Goal: Task Accomplishment & Management: Use online tool/utility

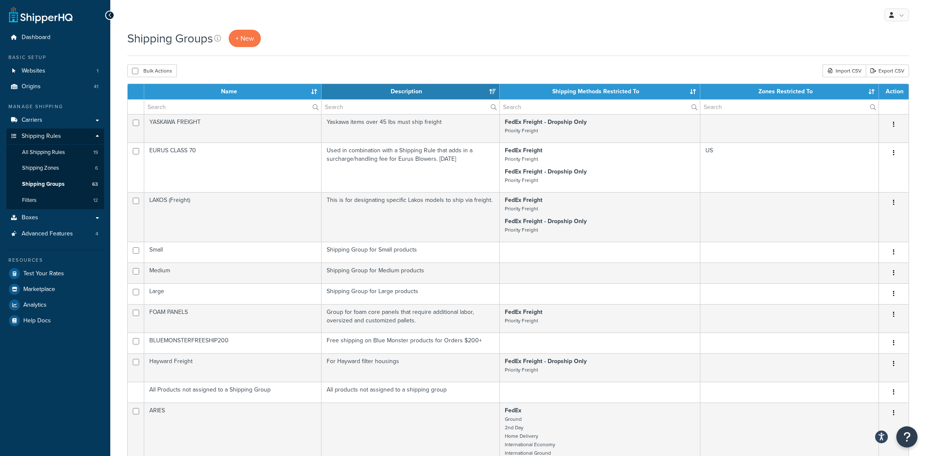
select select "15"
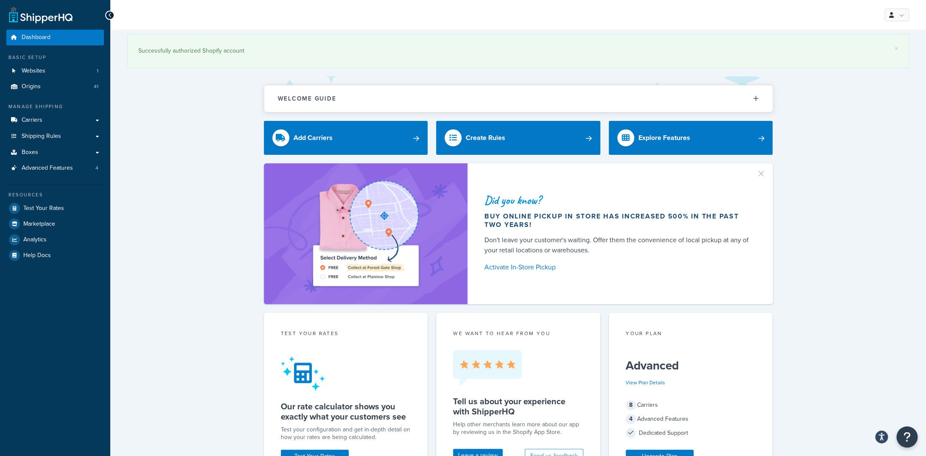
click at [540, 70] on div "× Successfully authorized Shopify account" at bounding box center [518, 53] width 782 height 47
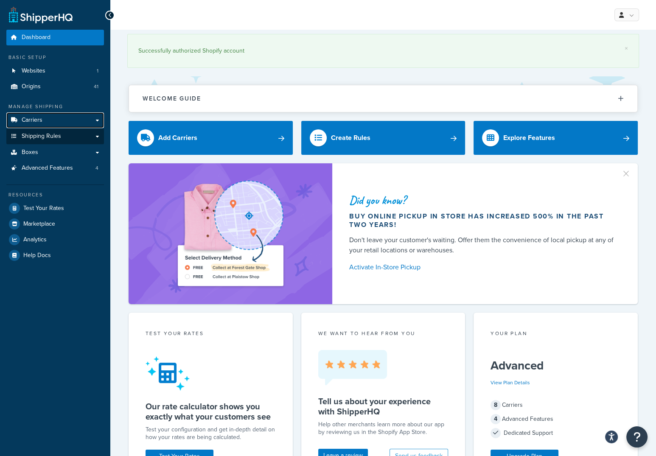
click at [49, 121] on link "Carriers" at bounding box center [55, 120] width 98 height 16
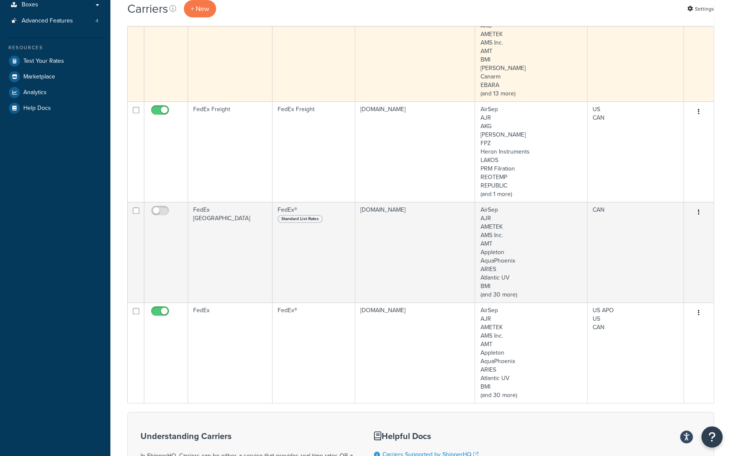
scroll to position [170, 0]
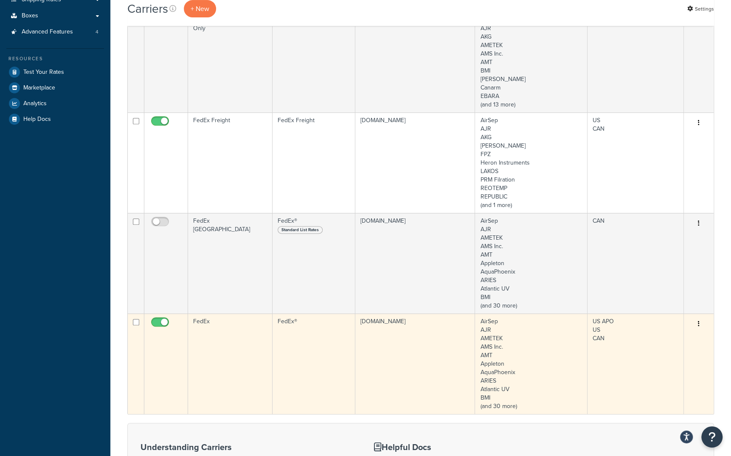
click at [205, 322] on td "FedEx" at bounding box center [230, 364] width 84 height 101
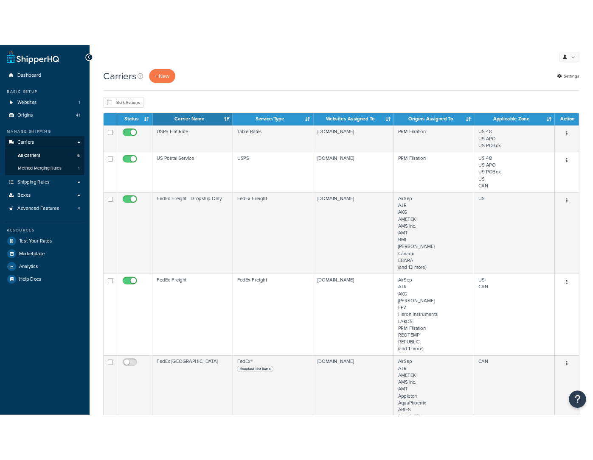
scroll to position [170, 0]
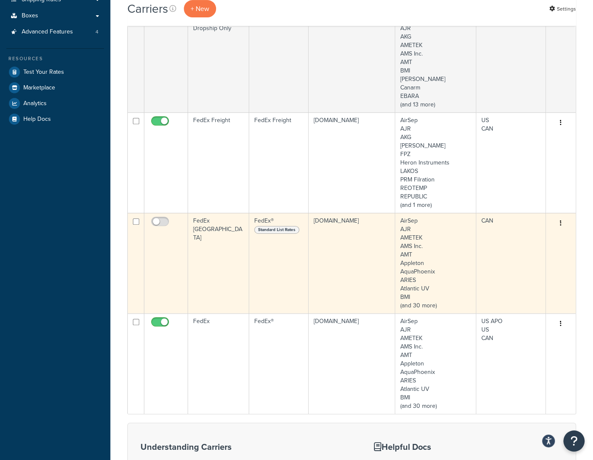
click at [208, 220] on td "FedEx Canada" at bounding box center [218, 263] width 61 height 101
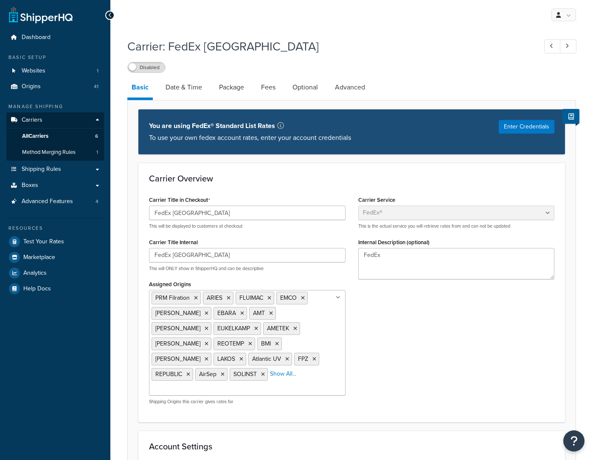
select select "fedEx"
select select "REGULAR_PICKUP"
select select "YOUR_PACKAGING"
click at [516, 129] on button "Enter Credentials" at bounding box center [527, 127] width 56 height 14
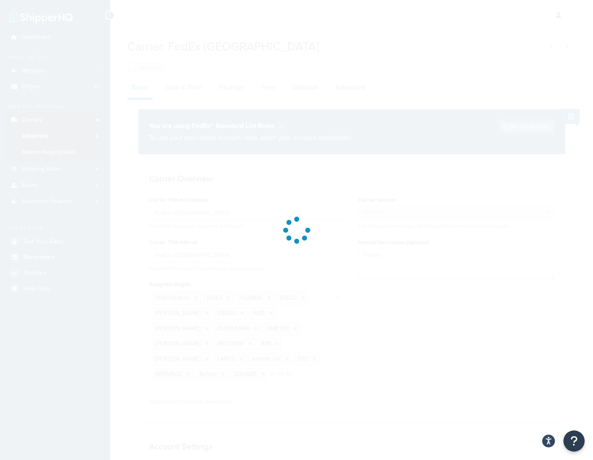
select select "US"
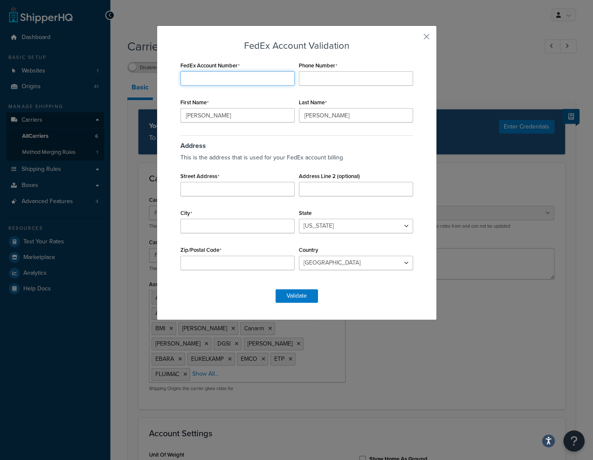
click at [218, 81] on input "FedEx Account Number" at bounding box center [237, 78] width 114 height 14
paste input "146995896"
type input "146995896"
click at [327, 76] on input "Phone Number" at bounding box center [356, 78] width 114 height 14
click at [327, 69] on label "Phone Number" at bounding box center [318, 65] width 39 height 7
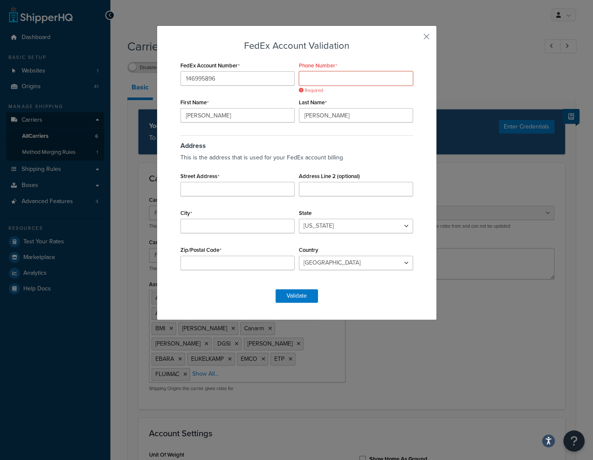
click at [327, 71] on input "Phone Number" at bounding box center [356, 78] width 114 height 14
click at [306, 90] on span "Required" at bounding box center [311, 90] width 24 height 6
click at [324, 78] on input "Phone Number" at bounding box center [356, 78] width 114 height 14
type input "9199578890"
click at [260, 186] on input "Street Address" at bounding box center [237, 189] width 114 height 14
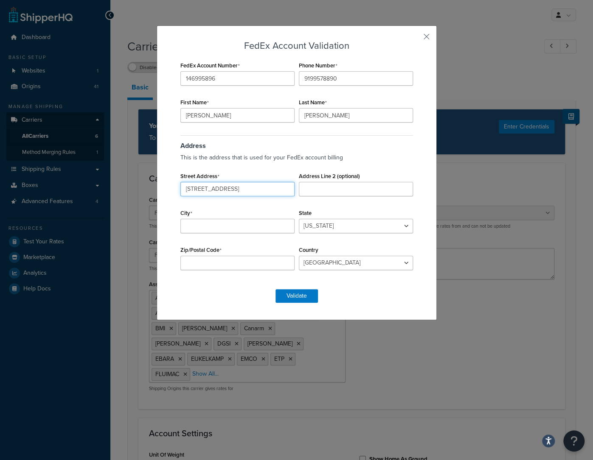
type input "200 20th Street"
type input "Butner"
select select "NC"
type input "27509"
click at [378, 283] on div "FedEx Account Validation FedEx Account Number 146995896 Phone Number 9199578890…" at bounding box center [296, 172] width 237 height 262
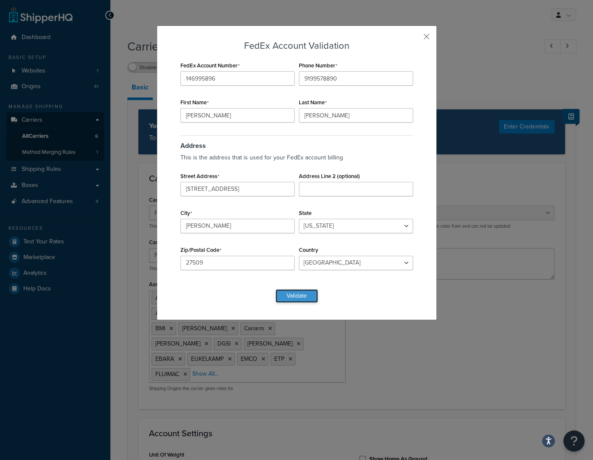
click at [296, 296] on button "Validate" at bounding box center [296, 296] width 42 height 14
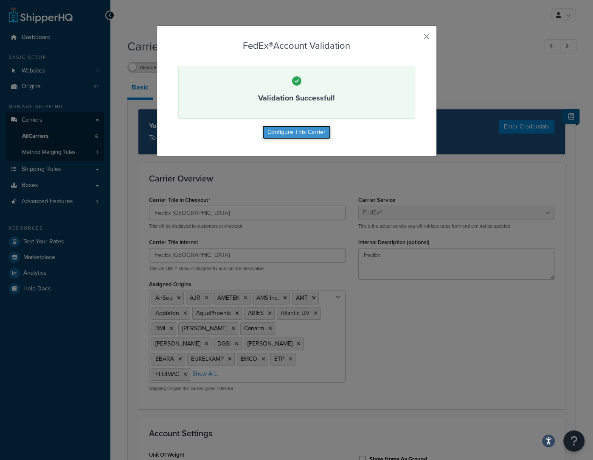
click at [311, 131] on button "Configure This Carrier" at bounding box center [296, 133] width 68 height 14
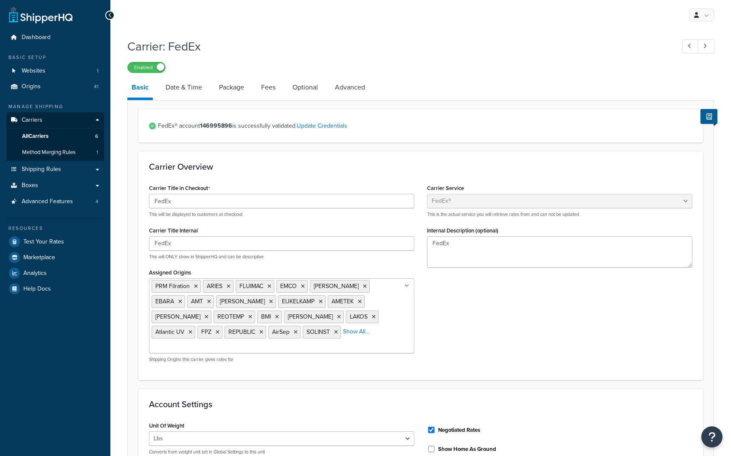
select select "fedEx"
select select "REGULAR_PICKUP"
select select "YOUR_PACKAGING"
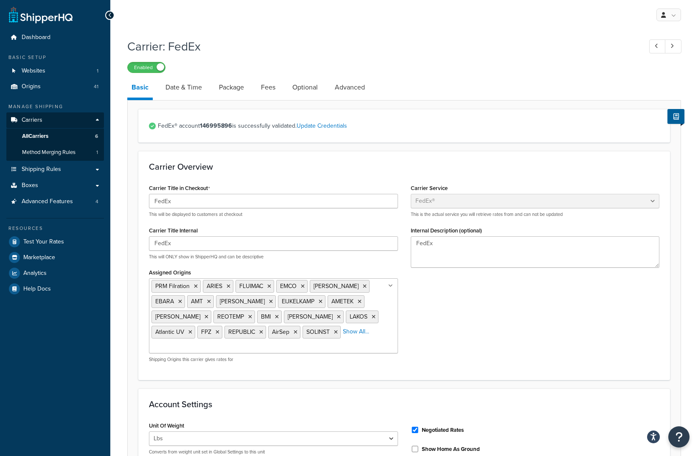
click at [219, 128] on strong "146995896" at bounding box center [216, 125] width 32 height 9
copy span "FedEx® account 146995896"
click at [340, 126] on link "Update Credentials" at bounding box center [322, 125] width 51 height 9
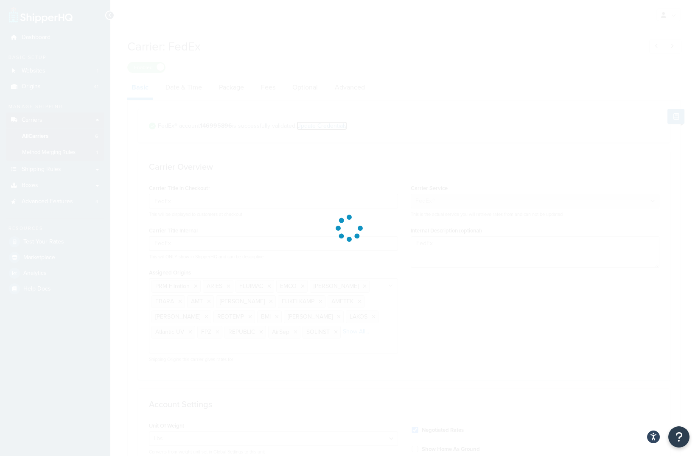
select select "US"
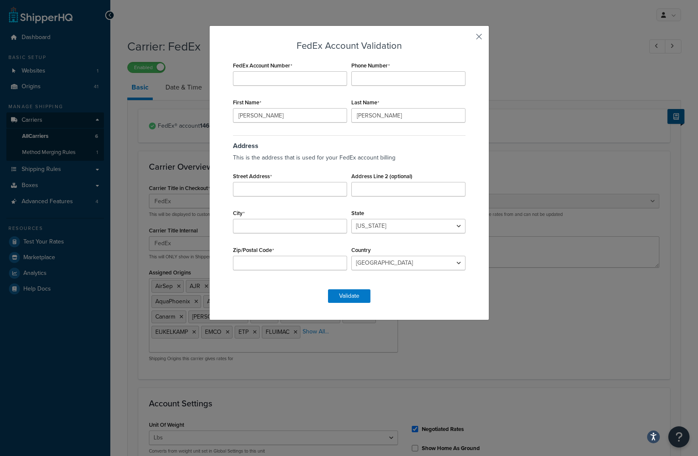
click at [468, 39] on button "button" at bounding box center [467, 40] width 2 height 2
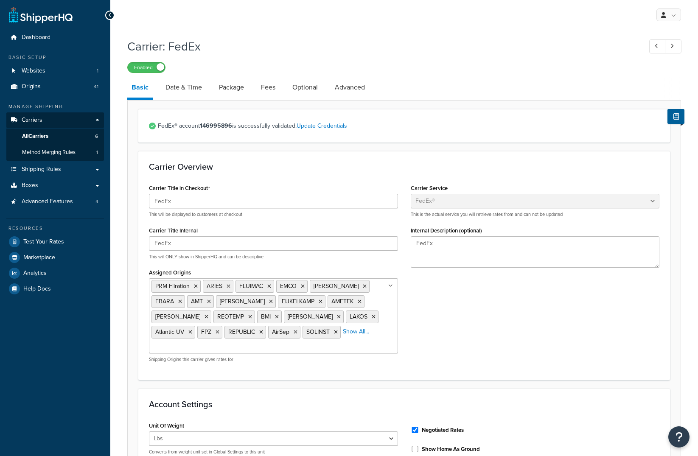
select select "fedEx"
select select "REGULAR_PICKUP"
select select "YOUR_PACKAGING"
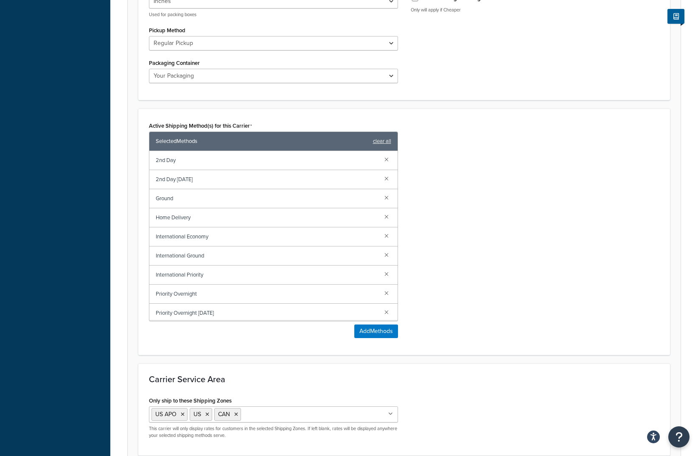
scroll to position [542, 0]
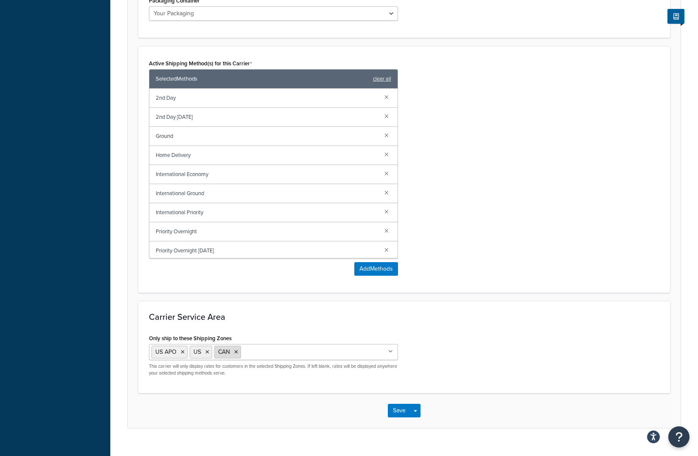
click at [235, 350] on icon at bounding box center [236, 352] width 4 height 5
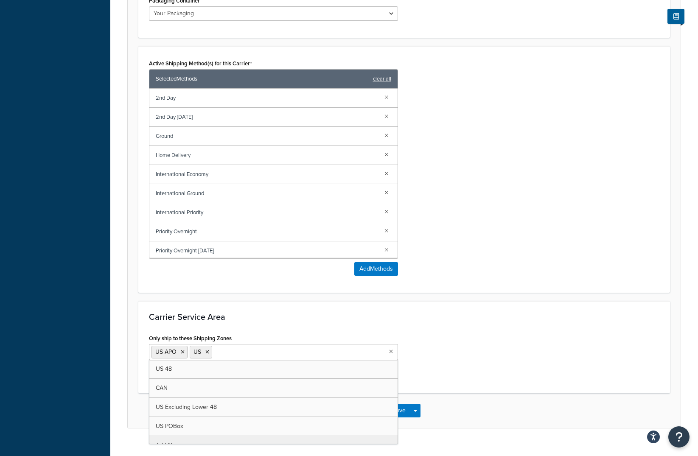
click at [266, 312] on h3 "Carrier Service Area" at bounding box center [404, 316] width 511 height 9
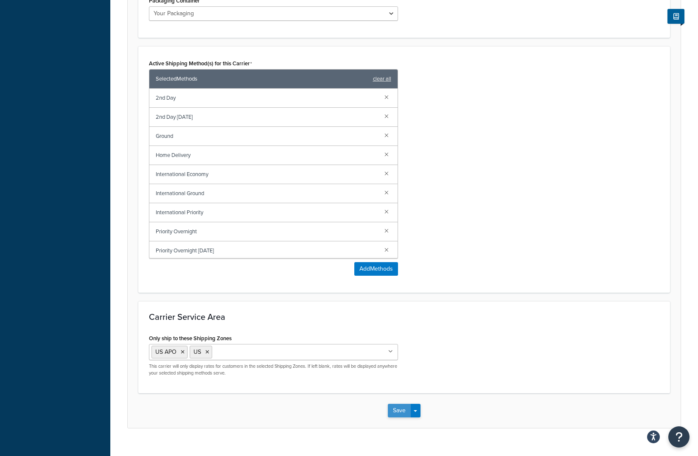
click at [398, 404] on button "Save" at bounding box center [399, 411] width 23 height 14
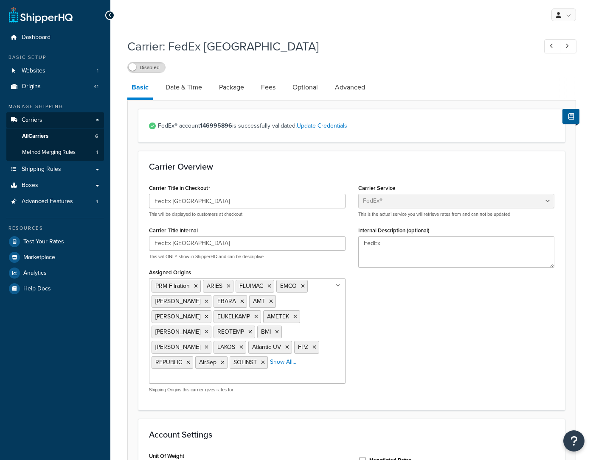
select select "fedEx"
select select "REGULAR_PICKUP"
select select "YOUR_PACKAGING"
click at [194, 93] on link "Date & Time" at bounding box center [183, 87] width 45 height 20
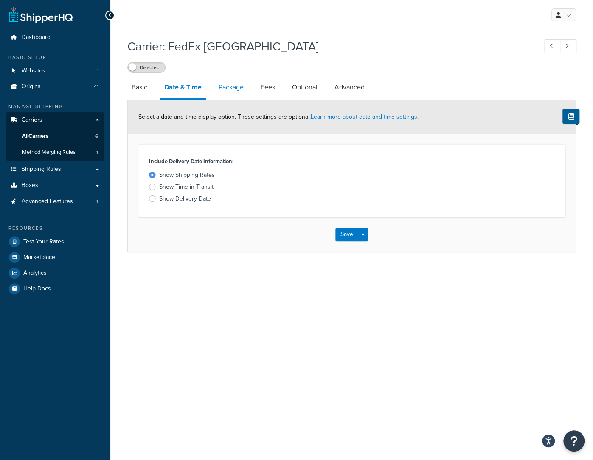
click at [230, 88] on link "Package" at bounding box center [231, 87] width 34 height 20
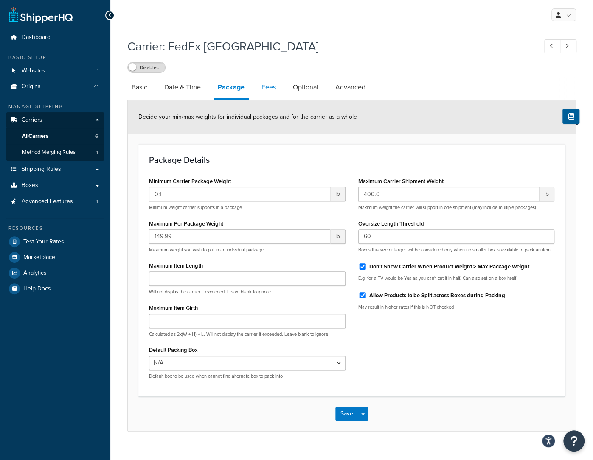
click at [265, 89] on link "Fees" at bounding box center [268, 87] width 23 height 20
select select "AFTER"
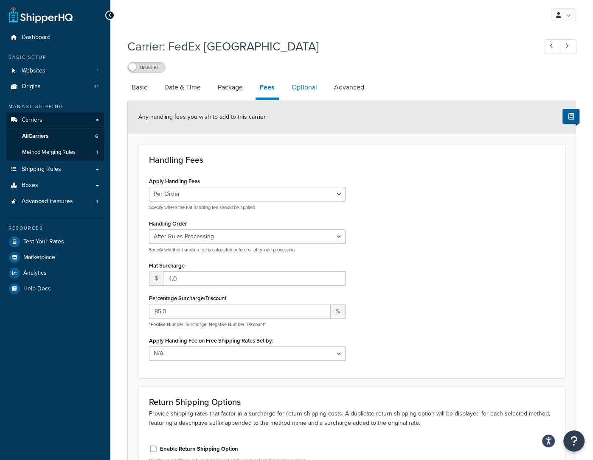
click at [306, 96] on link "Optional" at bounding box center [304, 87] width 34 height 20
select select "business"
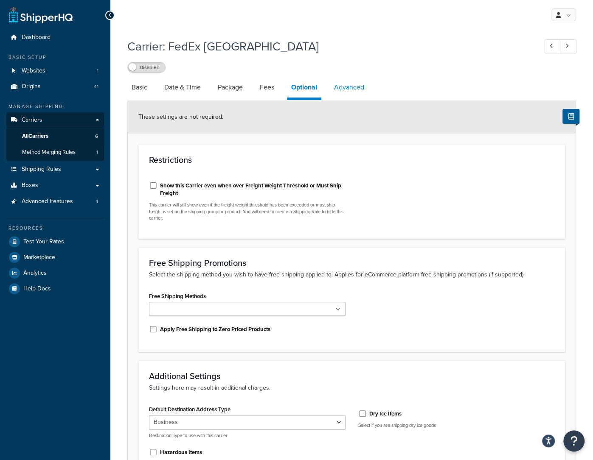
click at [342, 84] on link "Advanced" at bounding box center [349, 87] width 39 height 20
select select "false"
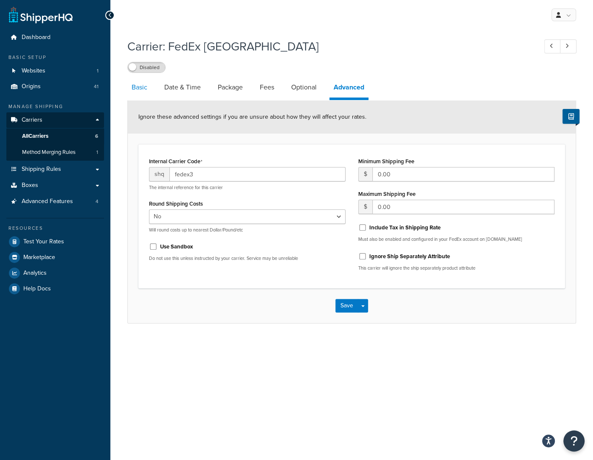
click at [140, 90] on link "Basic" at bounding box center [139, 87] width 24 height 20
select select "fedEx"
select select "REGULAR_PICKUP"
select select "YOUR_PACKAGING"
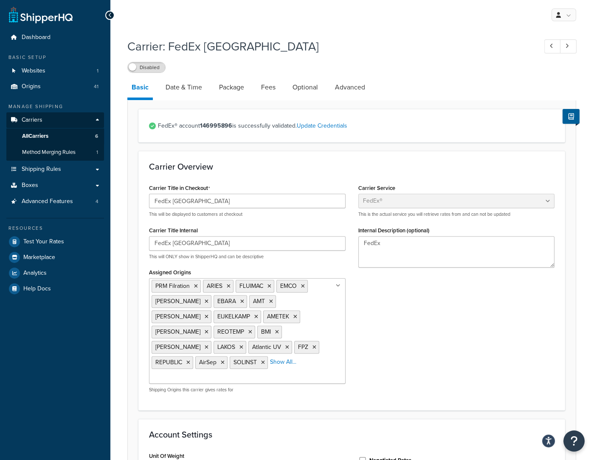
click at [149, 67] on label "Disabled" at bounding box center [146, 67] width 37 height 10
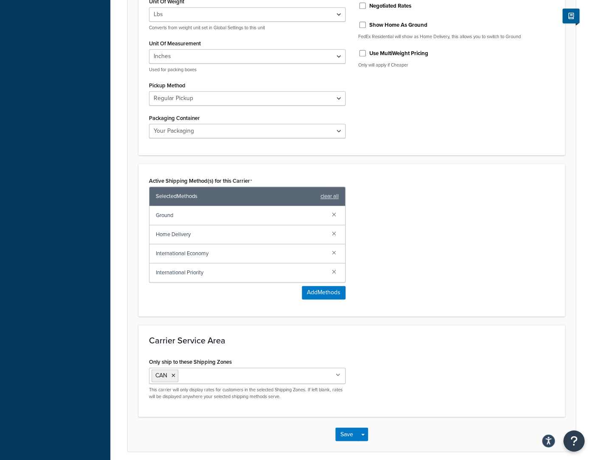
scroll to position [473, 0]
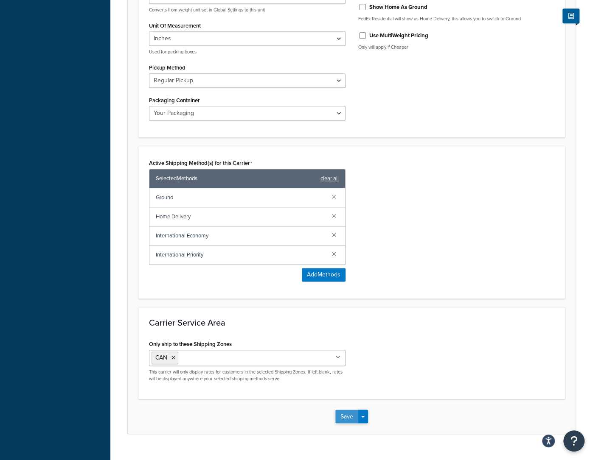
click at [344, 410] on button "Save" at bounding box center [346, 417] width 23 height 14
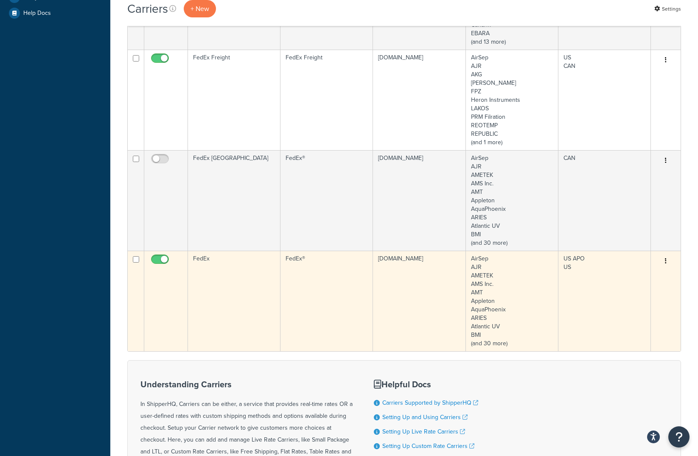
scroll to position [288, 0]
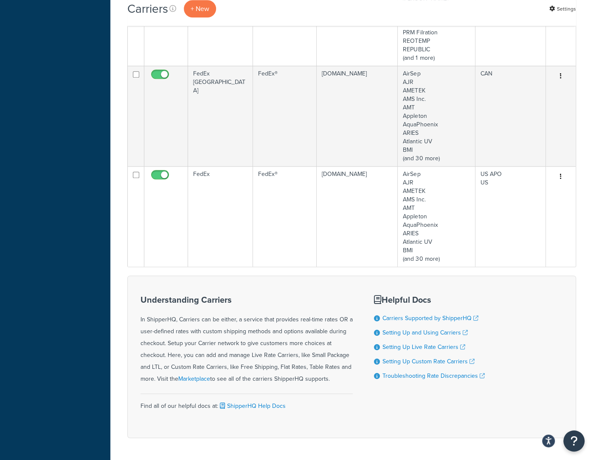
scroll to position [388, 0]
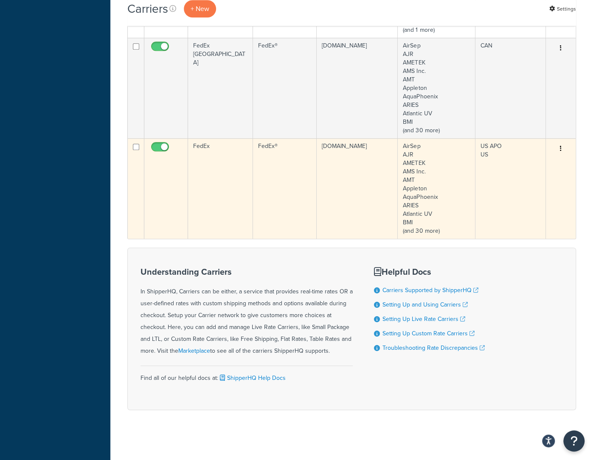
click at [195, 146] on td "FedEx" at bounding box center [220, 188] width 65 height 101
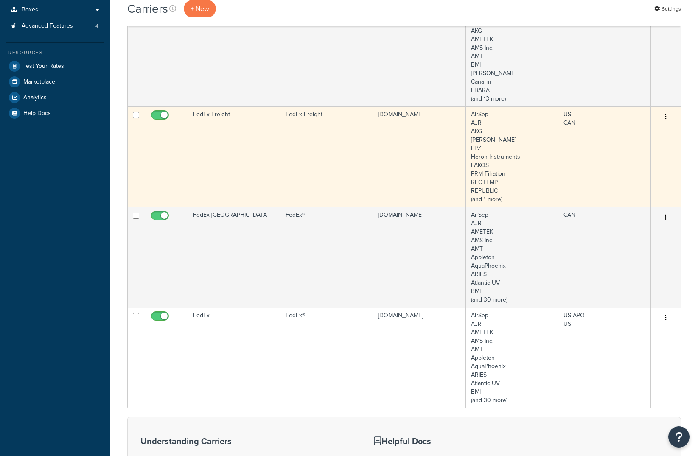
scroll to position [130, 0]
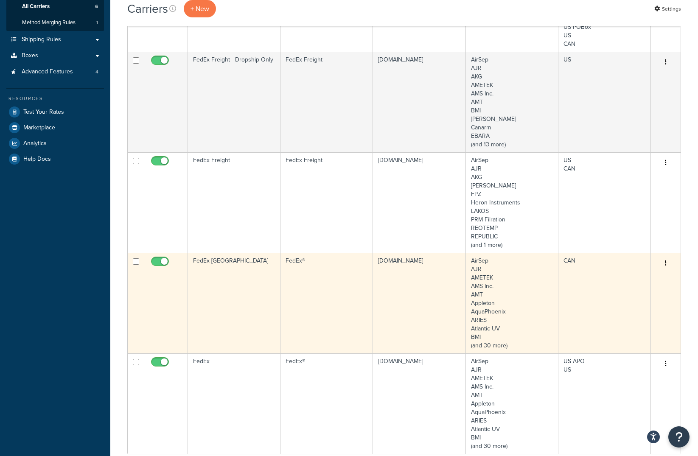
click at [198, 265] on td "FedEx [GEOGRAPHIC_DATA]" at bounding box center [234, 303] width 93 height 101
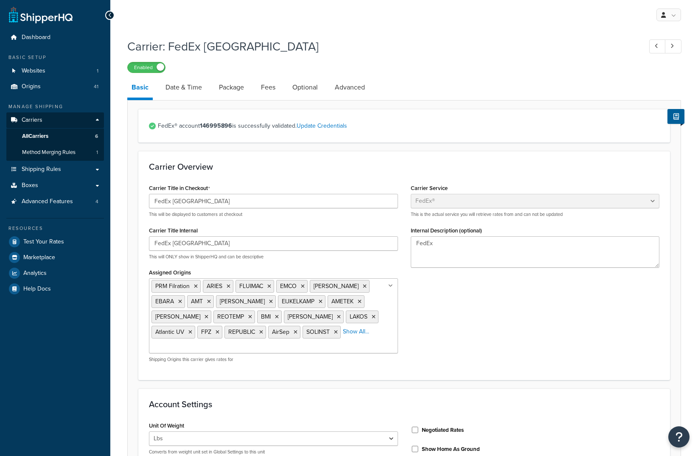
select select "fedEx"
select select "REGULAR_PICKUP"
select select "YOUR_PACKAGING"
click at [188, 88] on link "Date & Time" at bounding box center [183, 87] width 45 height 20
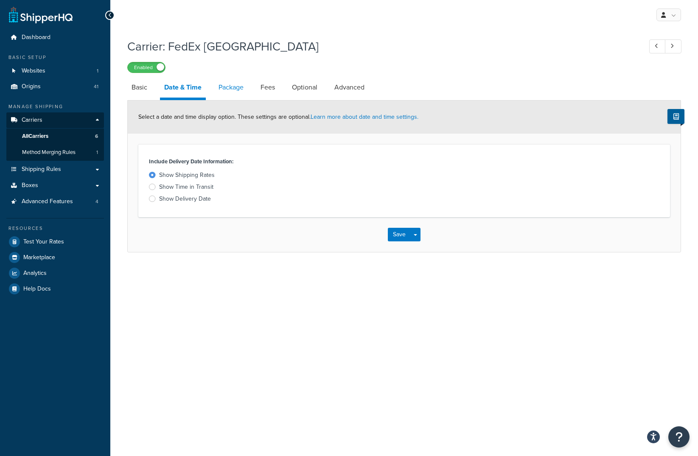
click at [224, 88] on link "Package" at bounding box center [231, 87] width 34 height 20
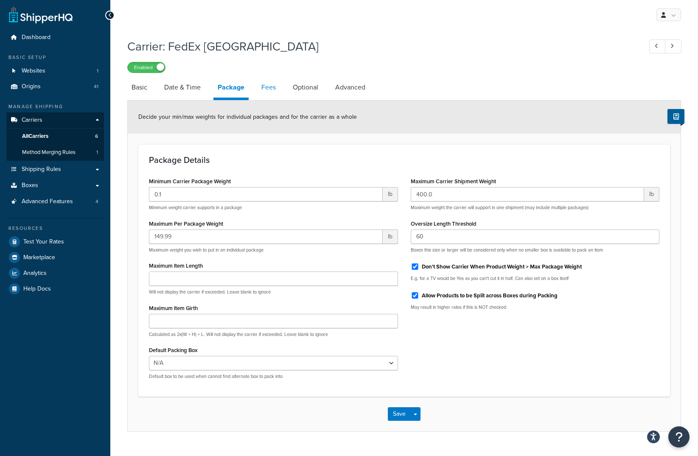
click at [272, 90] on link "Fees" at bounding box center [268, 87] width 23 height 20
select select "AFTER"
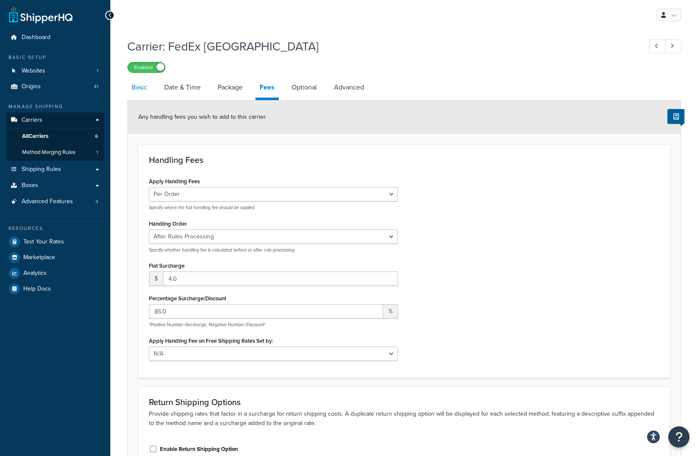
click at [147, 88] on link "Basic" at bounding box center [139, 87] width 24 height 20
select select "fedEx"
select select "REGULAR_PICKUP"
select select "YOUR_PACKAGING"
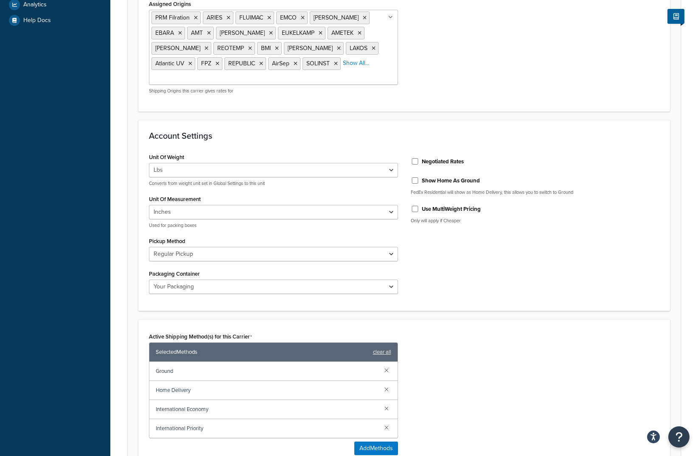
scroll to position [270, 0]
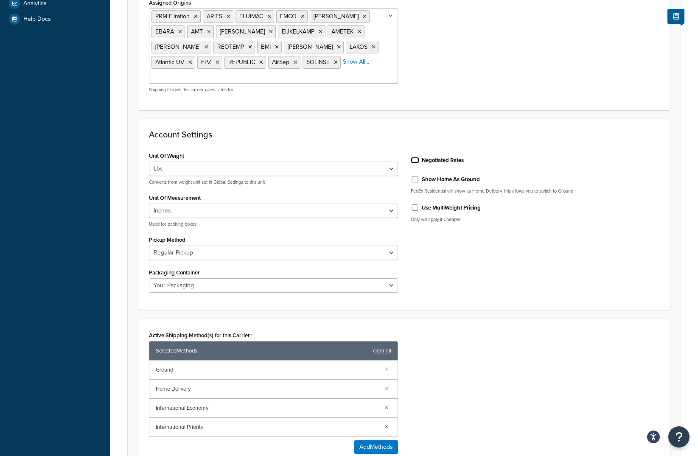
click at [417, 157] on input "Negotiated Rates" at bounding box center [415, 160] width 8 height 6
checkbox input "true"
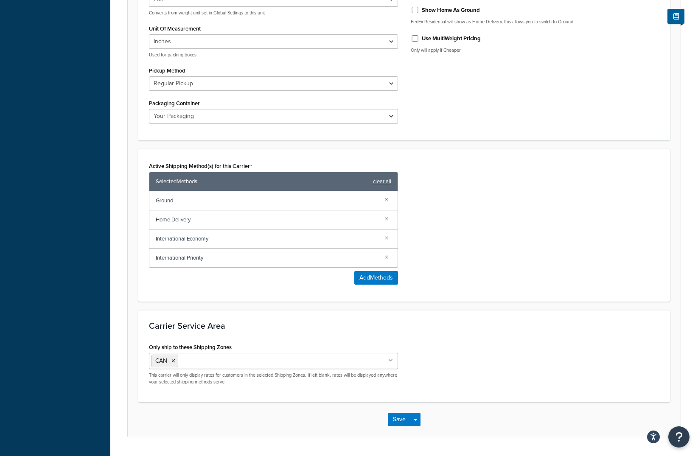
scroll to position [440, 0]
click at [401, 412] on button "Save" at bounding box center [399, 419] width 23 height 14
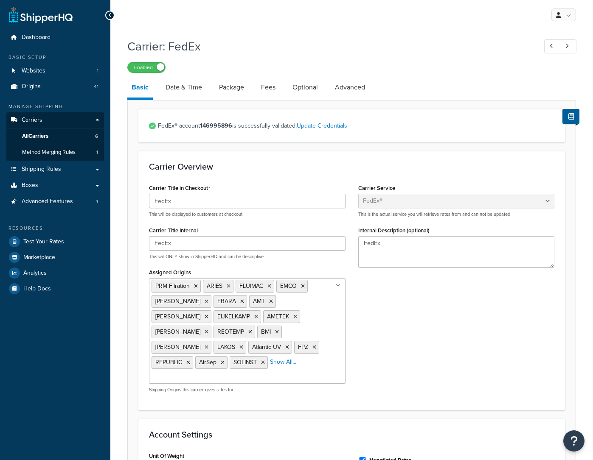
select select "fedEx"
select select "REGULAR_PICKUP"
select select "YOUR_PACKAGING"
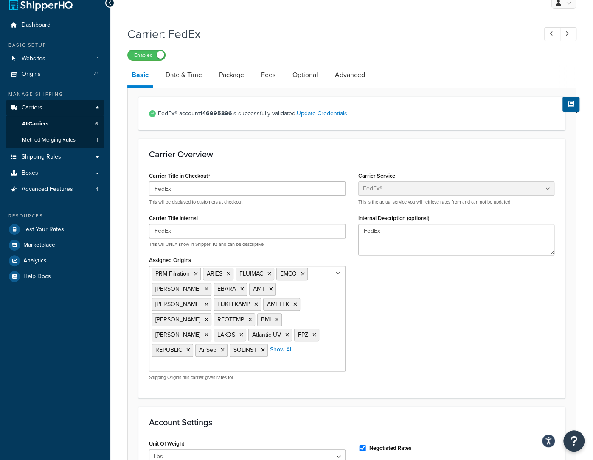
scroll to position [14, 0]
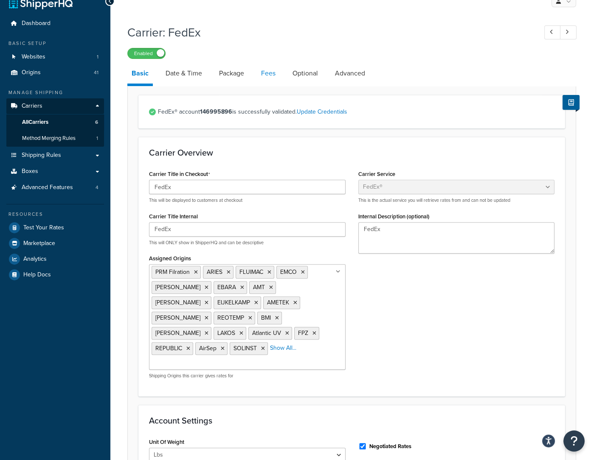
click at [267, 76] on link "Fees" at bounding box center [268, 73] width 23 height 20
select select "AFTER"
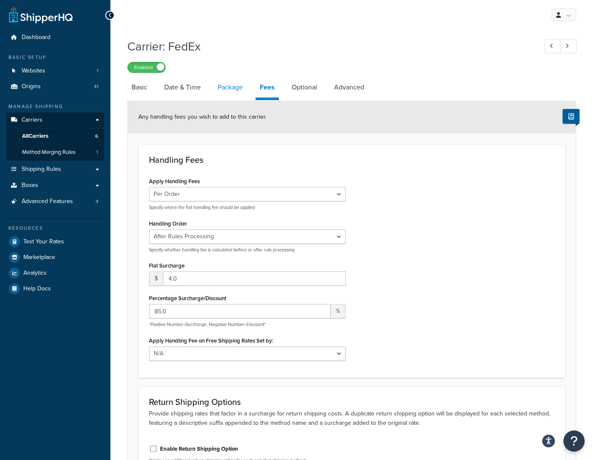
click at [226, 89] on link "Package" at bounding box center [230, 87] width 34 height 20
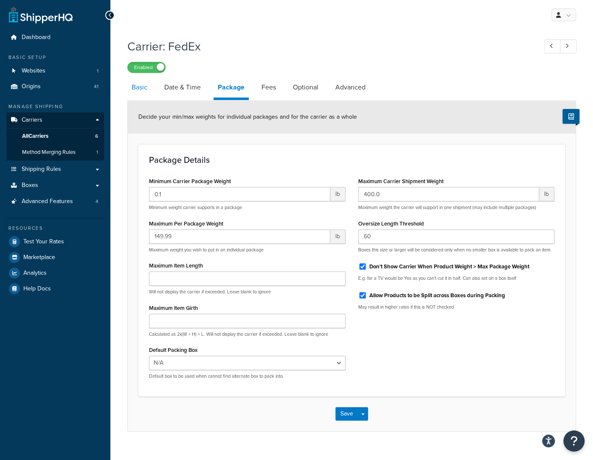
click at [136, 87] on link "Basic" at bounding box center [139, 87] width 24 height 20
select select "fedEx"
select select "REGULAR_PICKUP"
select select "YOUR_PACKAGING"
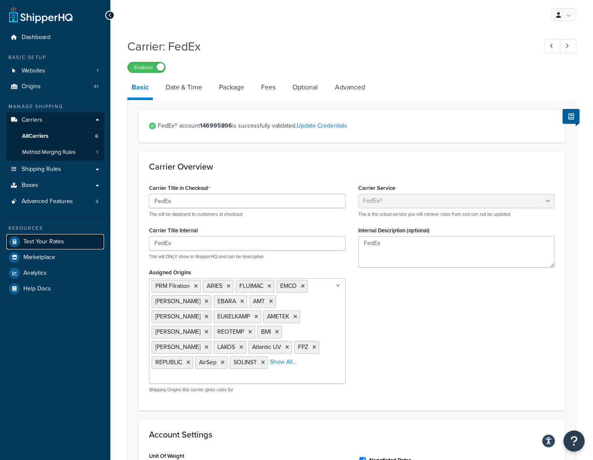
click at [43, 242] on span "Test Your Rates" at bounding box center [43, 241] width 41 height 7
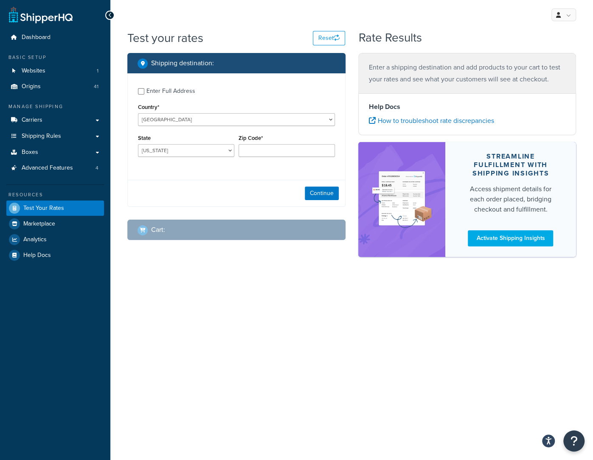
click at [145, 92] on div "Enter Full Address" at bounding box center [236, 91] width 197 height 14
click at [141, 94] on input "Enter Full Address" at bounding box center [141, 91] width 6 height 6
checkbox input "true"
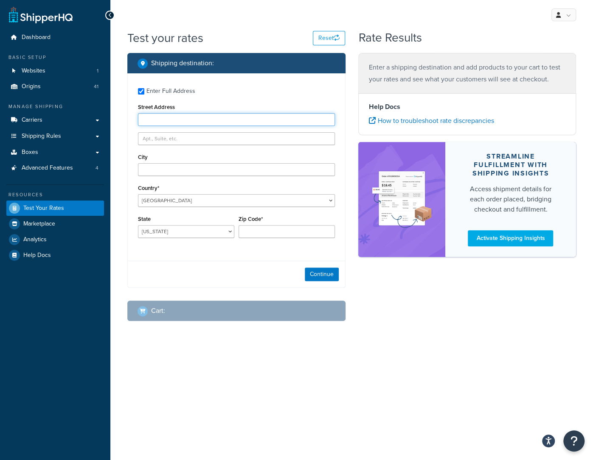
click at [158, 117] on input "Street Address" at bounding box center [236, 119] width 197 height 13
type input "6909 - 116 Street"
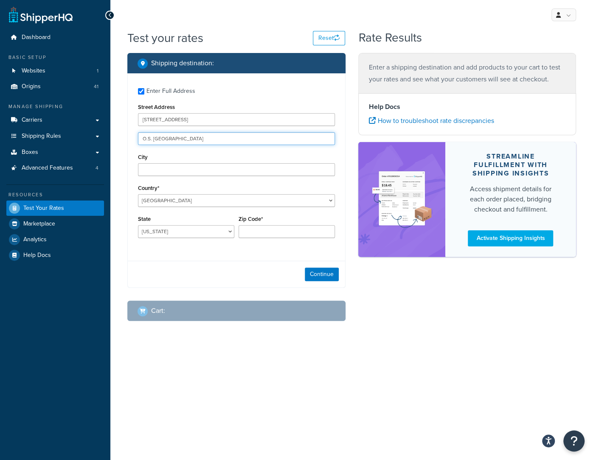
type input "O.S. Longman Building"
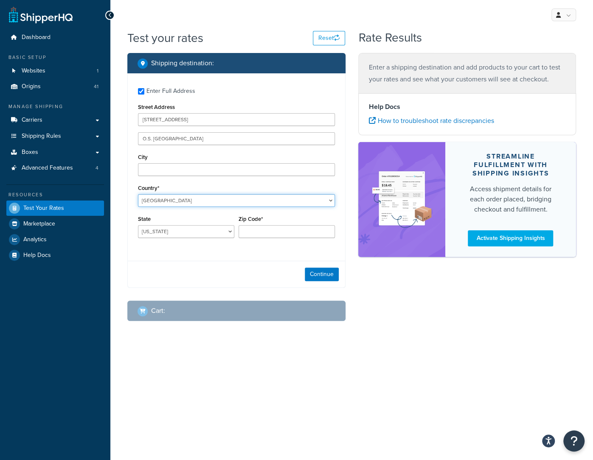
click at [138, 194] on select "United States United Kingdom Afghanistan Åland Islands Albania Algeria American…" at bounding box center [236, 200] width 197 height 13
select select "CA"
click option "Canada" at bounding box center [0, 0] width 0 height 0
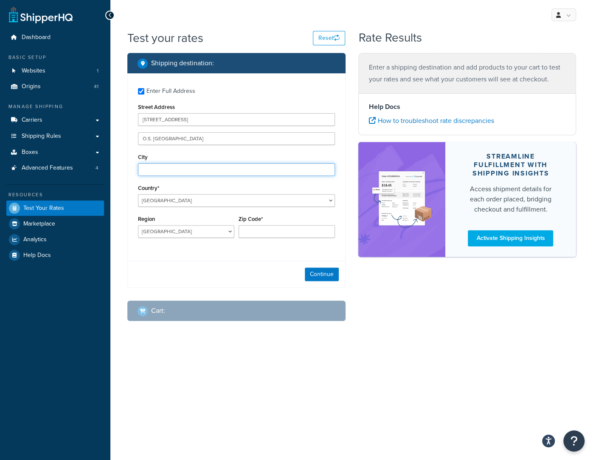
click at [193, 173] on input "City" at bounding box center [236, 169] width 197 height 13
type input "Edmonton"
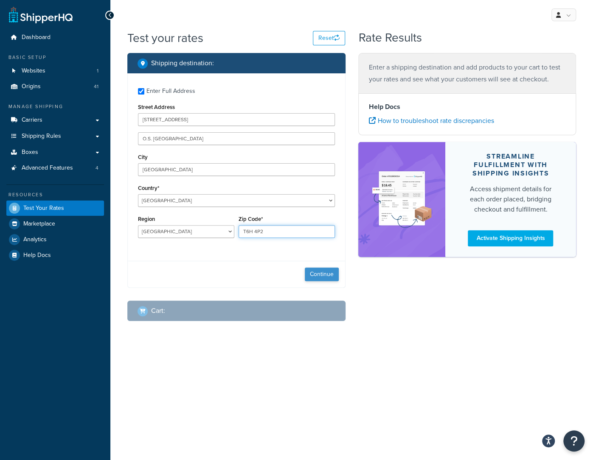
type input "T6H 4P2"
click at [316, 272] on button "Continue" at bounding box center [322, 275] width 34 height 14
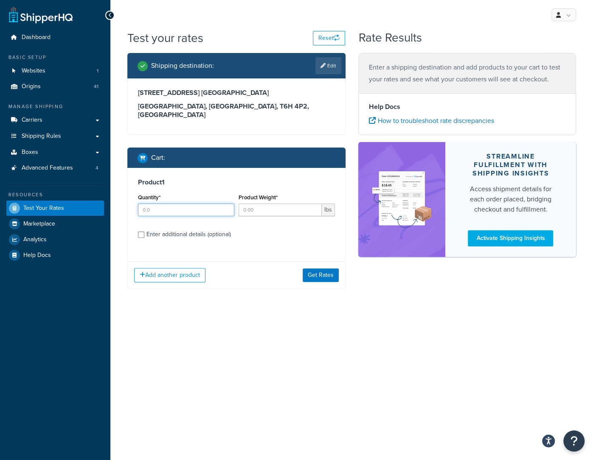
click at [182, 204] on input "Quantity*" at bounding box center [186, 210] width 96 height 13
type input "1"
click at [155, 229] on div "Enter additional details (optional)" at bounding box center [188, 235] width 84 height 12
click at [144, 232] on input "Enter additional details (optional)" at bounding box center [141, 235] width 6 height 6
checkbox input "true"
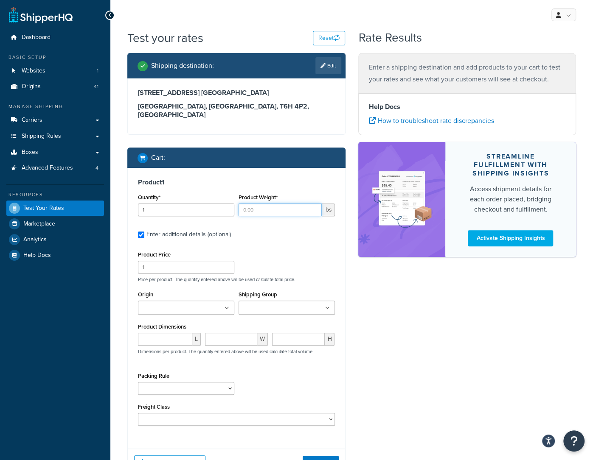
click at [266, 204] on input "Product Weight*" at bounding box center [279, 210] width 83 height 13
type input "10"
click at [177, 262] on input "1" at bounding box center [186, 267] width 96 height 13
type input "75.99"
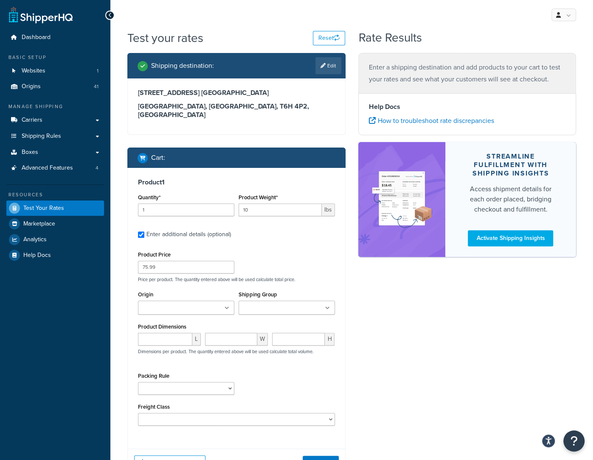
click at [255, 304] on input "Shipping Group" at bounding box center [278, 308] width 75 height 9
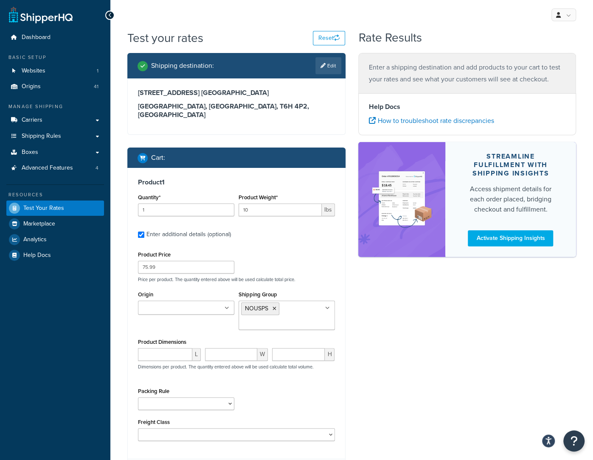
click at [371, 317] on div "Shipping destination : Edit 6909 - 116 Street, O.S. Longman Building Edmonton, …" at bounding box center [351, 276] width 461 height 447
click at [163, 348] on input "number" at bounding box center [165, 354] width 54 height 13
type input "15"
type input "12"
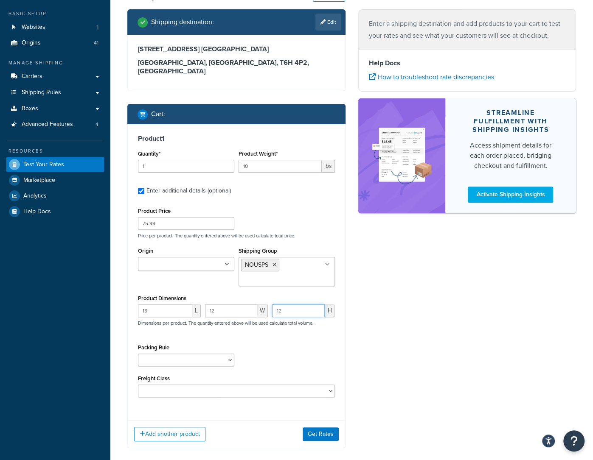
scroll to position [79, 0]
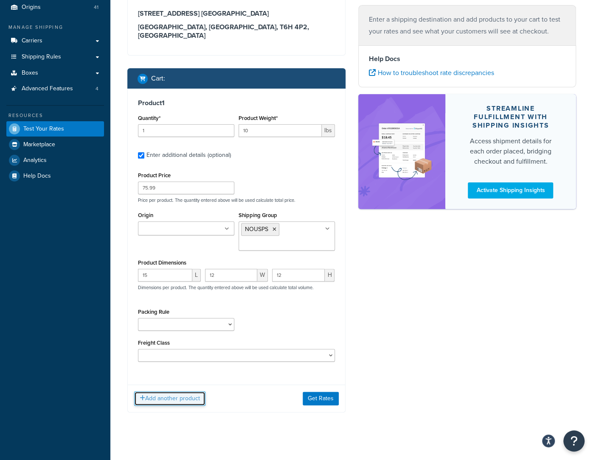
click at [186, 392] on button "Add another product" at bounding box center [169, 399] width 71 height 14
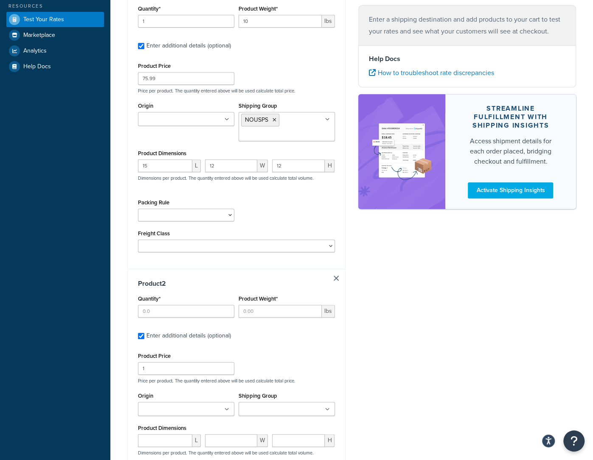
scroll to position [250, 0]
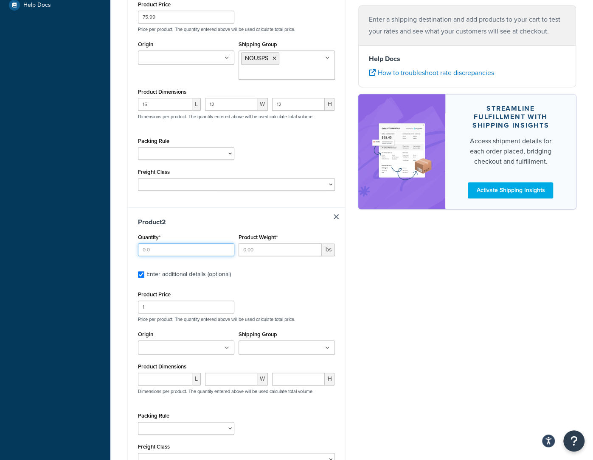
click at [166, 244] on input "Quantity*" at bounding box center [186, 250] width 96 height 13
type input "1"
click at [265, 244] on input "Product Weight*" at bounding box center [279, 250] width 83 height 13
type input "7"
click at [287, 289] on div "Product Price 1 Price per product. The quantity entered above will be used calc…" at bounding box center [236, 306] width 201 height 34
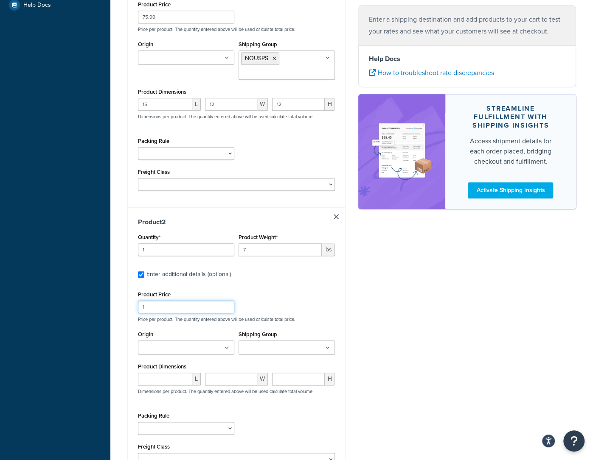
click at [175, 301] on input "1" at bounding box center [186, 307] width 96 height 13
type input "75.99"
click at [281, 344] on input "Shipping Group" at bounding box center [278, 348] width 75 height 9
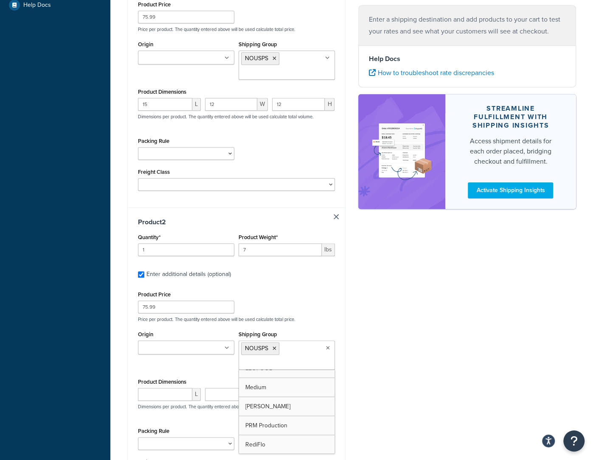
scroll to position [908, 0]
click at [205, 366] on div "Origin AirSep AJR AKG AMETEK AMS Inc. AMT Appleton AquaPhoenix ARIES Atlantic U…" at bounding box center [236, 353] width 201 height 48
click at [166, 388] on input "number" at bounding box center [165, 394] width 54 height 13
type input "15"
type input "12"
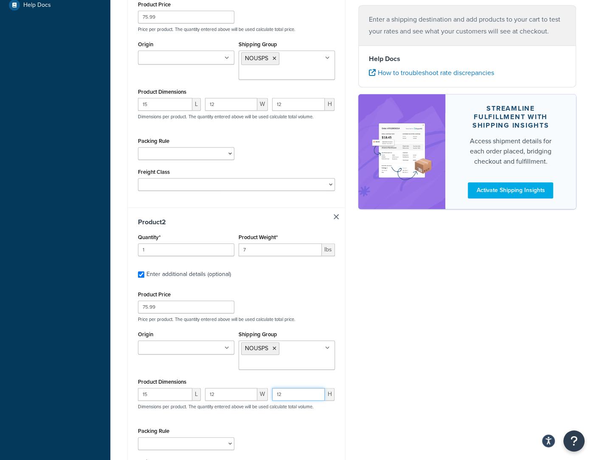
type input "12"
click at [379, 390] on div "Shipping destination : Edit 6909 - 116 Street, O.S. Longman Building Edmonton, …" at bounding box center [351, 174] width 461 height 742
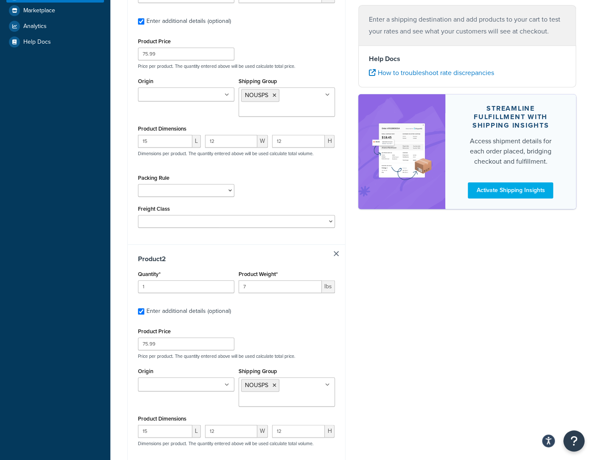
scroll to position [209, 0]
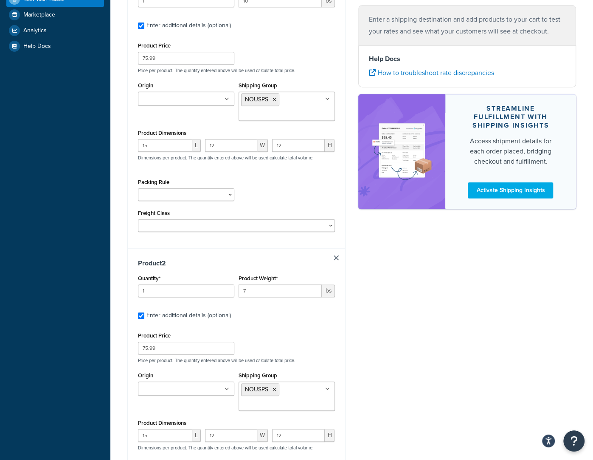
click at [26, 206] on div "Dashboard Basic Setup Websites 1 Origins 41 Manage Shipping Carriers Carriers A…" at bounding box center [55, 210] width 110 height 838
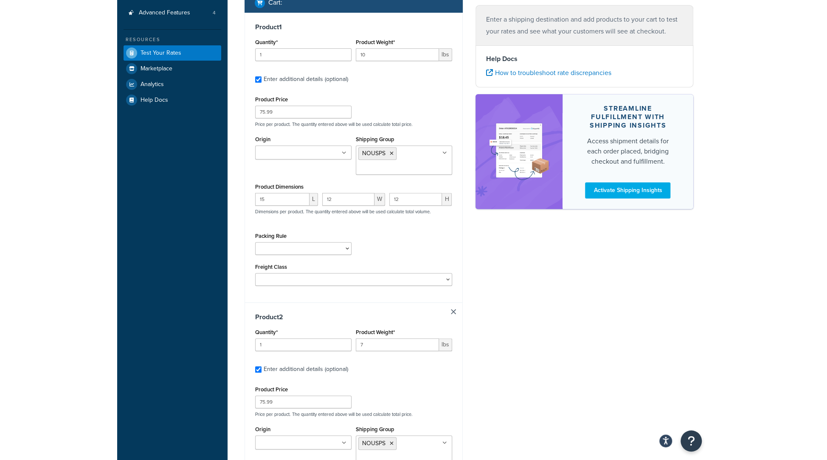
scroll to position [155, 0]
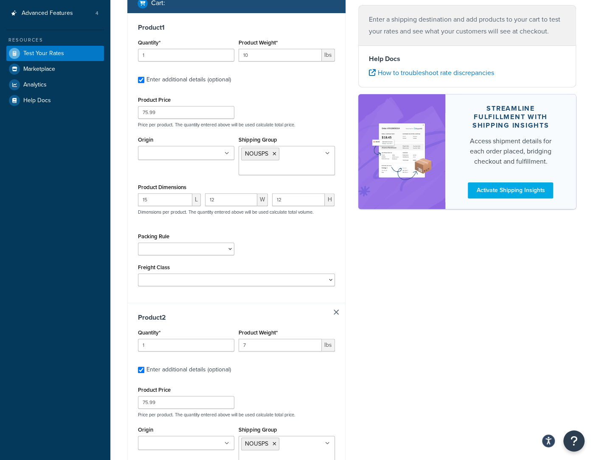
click at [20, 189] on div "Dashboard Basic Setup Websites 1 Origins 41 Manage Shipping Carriers Carriers A…" at bounding box center [55, 264] width 110 height 838
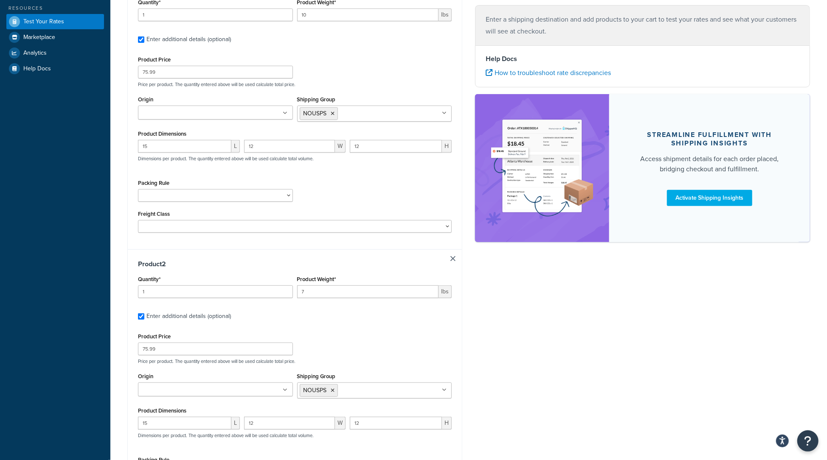
scroll to position [308, 0]
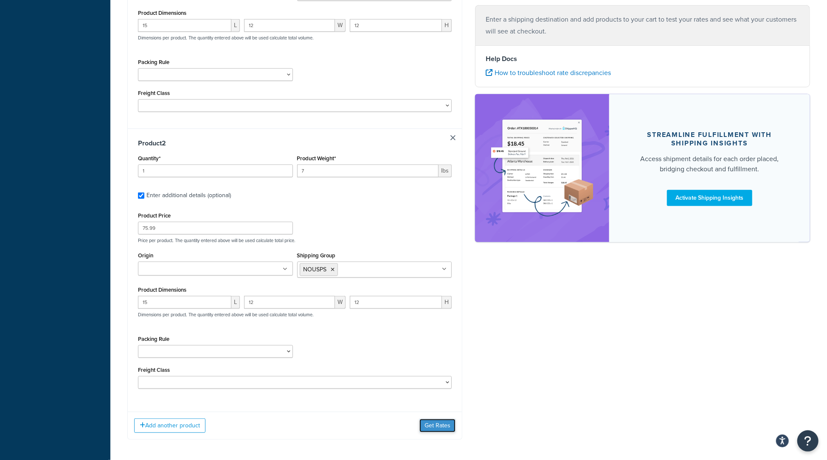
click at [440, 425] on button "Get Rates" at bounding box center [437, 426] width 36 height 14
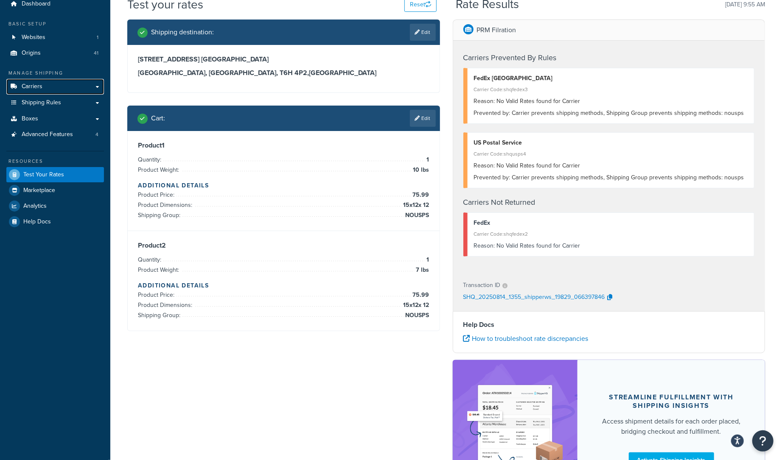
scroll to position [0, 0]
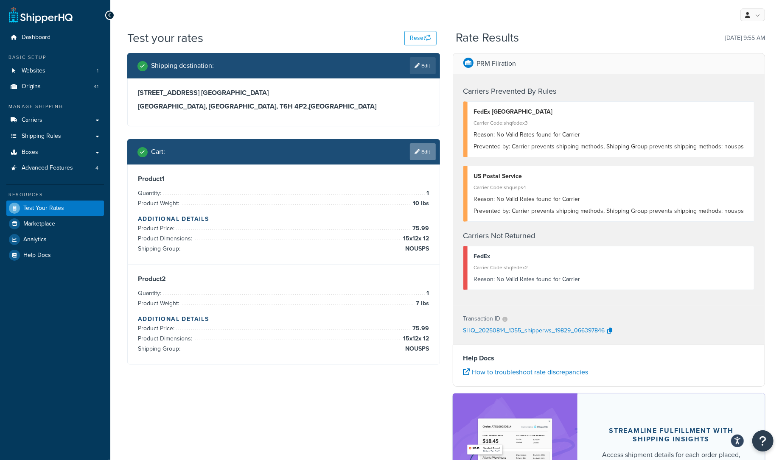
click at [418, 151] on icon at bounding box center [417, 151] width 5 height 5
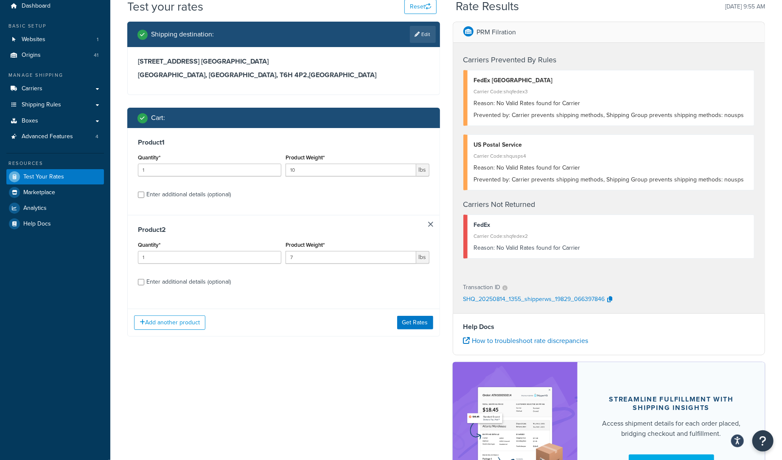
scroll to position [125, 0]
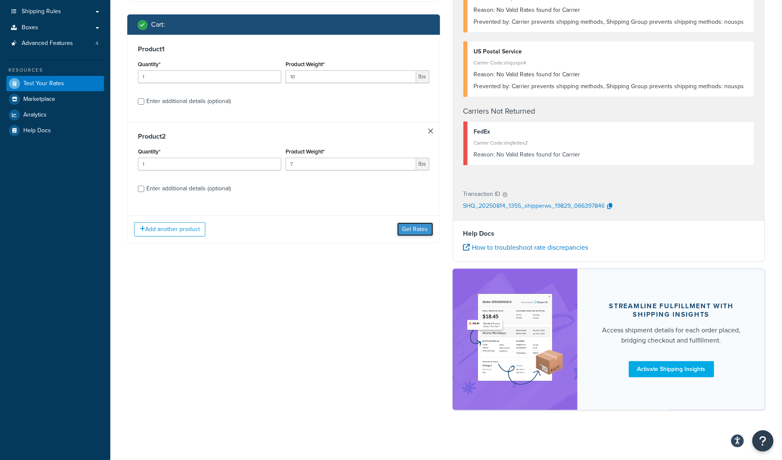
click at [421, 225] on button "Get Rates" at bounding box center [415, 230] width 36 height 14
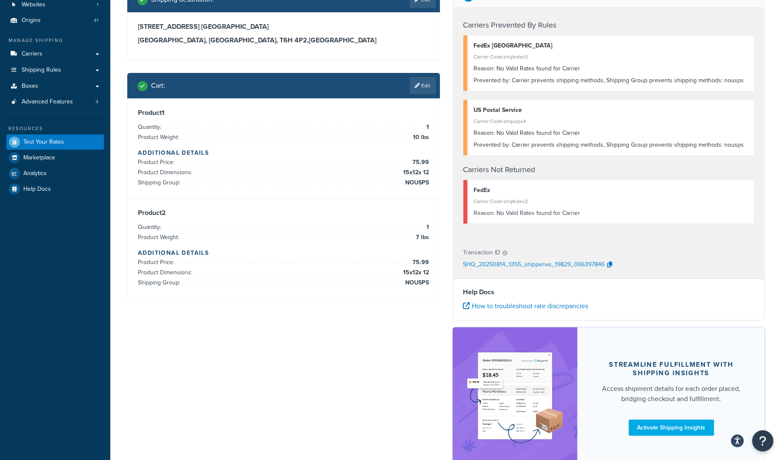
scroll to position [0, 0]
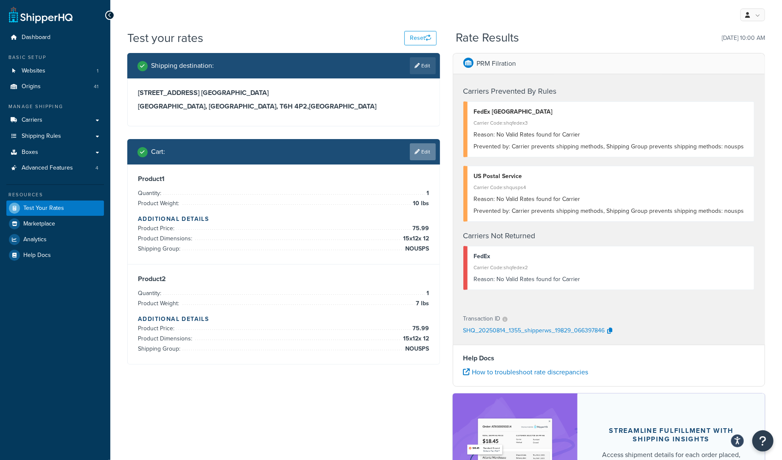
click at [419, 153] on icon at bounding box center [417, 151] width 5 height 5
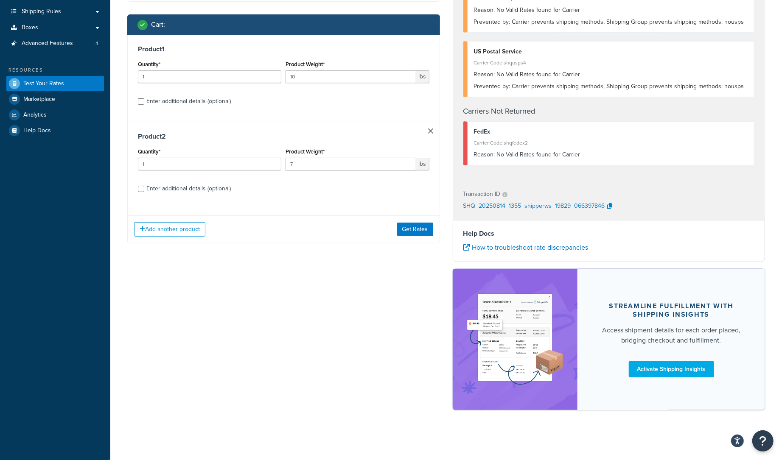
scroll to position [22, 0]
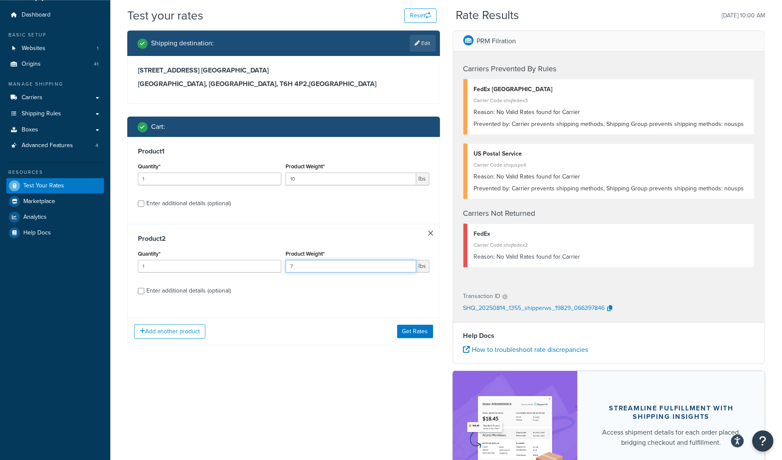
click at [308, 266] on input "7" at bounding box center [351, 266] width 130 height 13
type input "8"
click at [320, 283] on div "Product 2 Quantity* 1 Product Weight* 8 lbs Enter additional details (optional)" at bounding box center [284, 267] width 312 height 87
click at [419, 335] on button "Get Rates" at bounding box center [415, 332] width 36 height 14
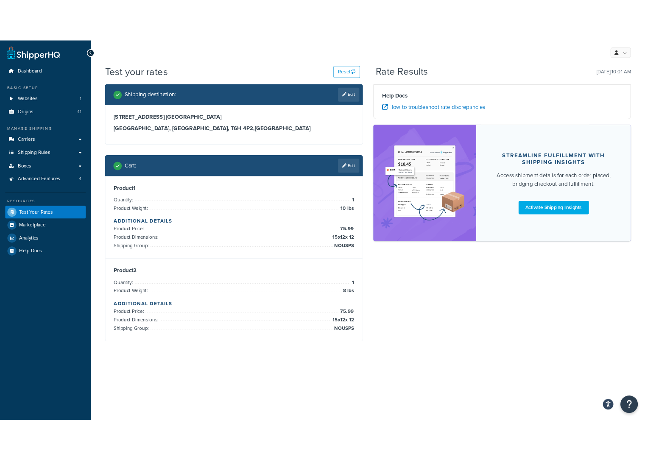
scroll to position [0, 0]
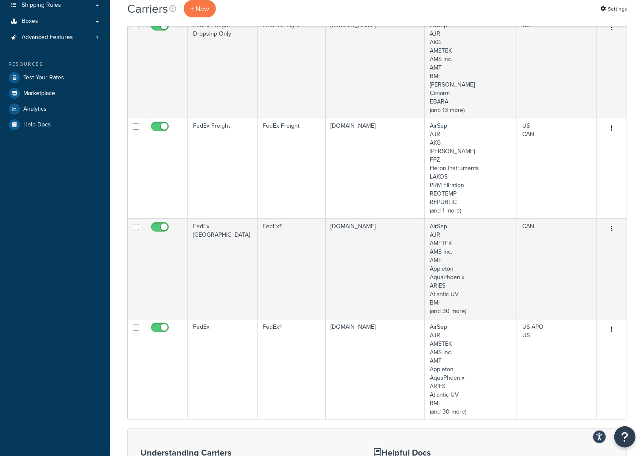
scroll to position [165, 0]
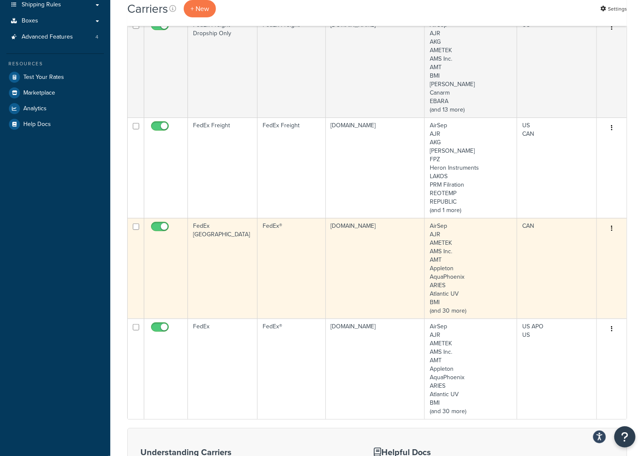
click at [216, 229] on td "FedEx [GEOGRAPHIC_DATA]" at bounding box center [223, 268] width 70 height 101
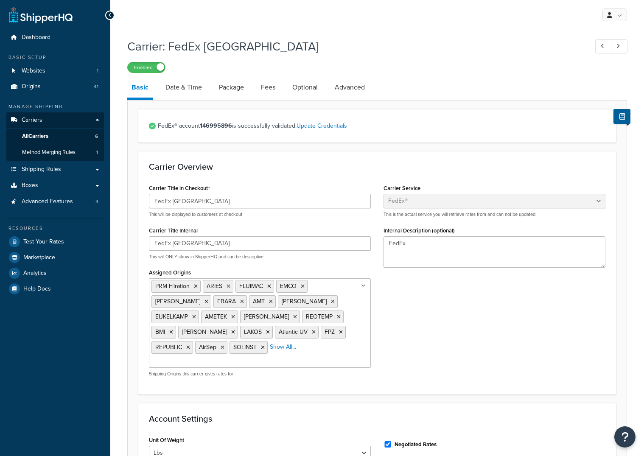
select select "fedEx"
select select "REGULAR_PICKUP"
select select "YOUR_PACKAGING"
click at [185, 93] on link "Date & Time" at bounding box center [183, 87] width 45 height 20
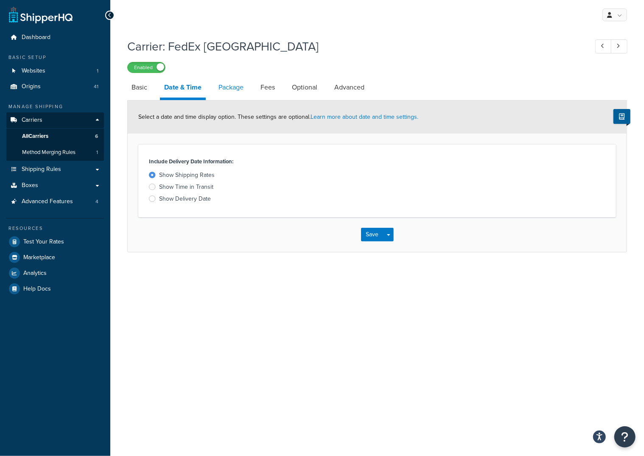
click at [234, 92] on link "Package" at bounding box center [231, 87] width 34 height 20
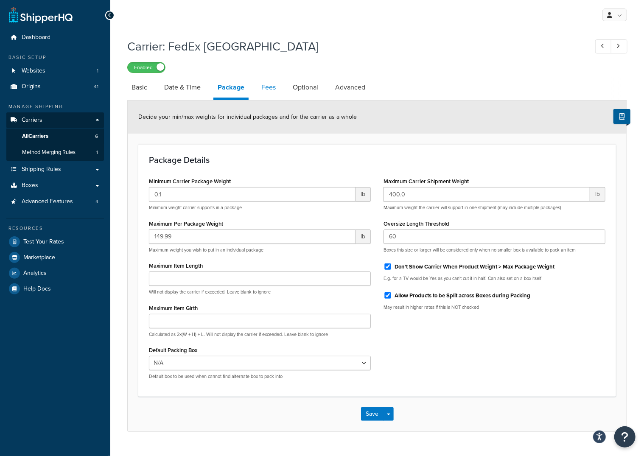
click at [266, 90] on link "Fees" at bounding box center [268, 87] width 23 height 20
select select "AFTER"
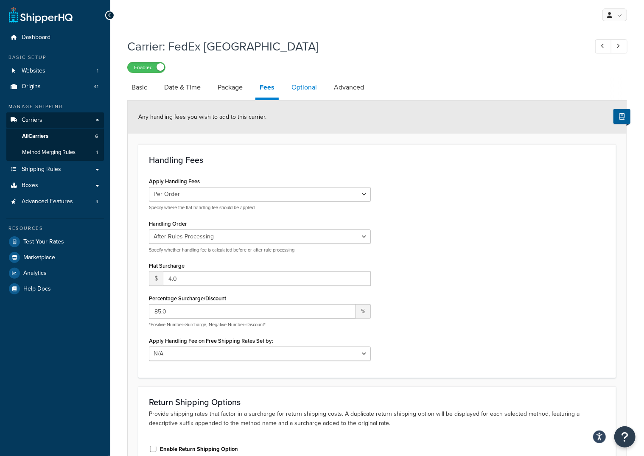
click at [298, 92] on link "Optional" at bounding box center [304, 87] width 34 height 20
select select "business"
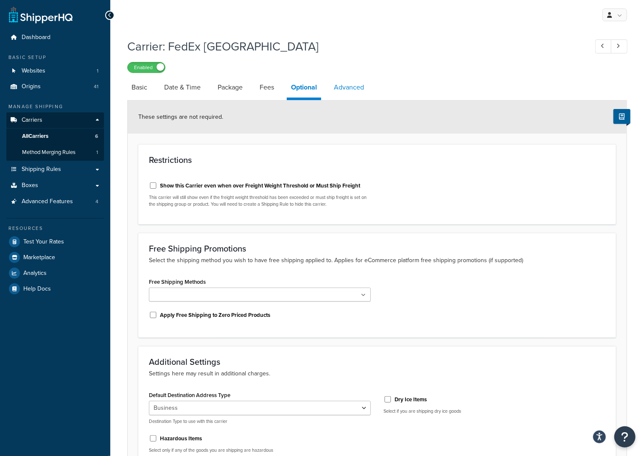
click at [359, 89] on link "Advanced" at bounding box center [349, 87] width 39 height 20
select select "false"
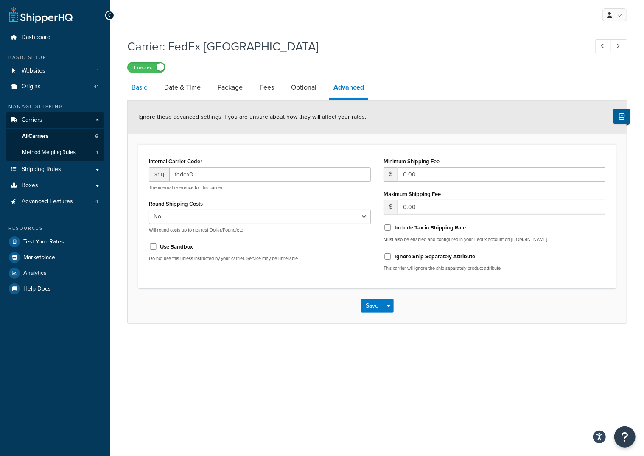
click at [141, 93] on link "Basic" at bounding box center [139, 87] width 24 height 20
select select "fedEx"
select select "REGULAR_PICKUP"
select select "YOUR_PACKAGING"
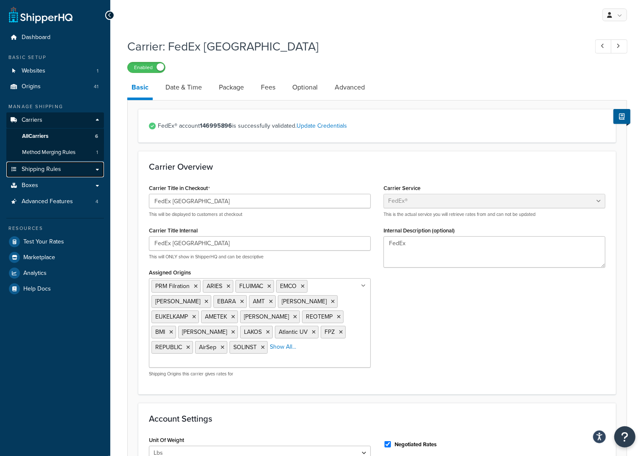
click at [44, 169] on span "Shipping Rules" at bounding box center [41, 169] width 39 height 7
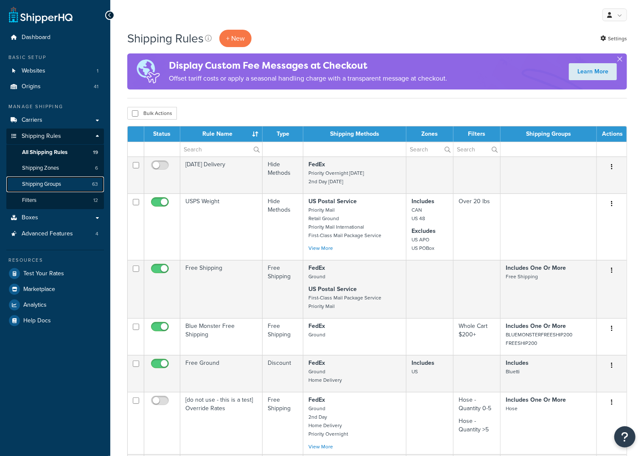
click at [57, 182] on span "Shipping Groups" at bounding box center [41, 184] width 39 height 7
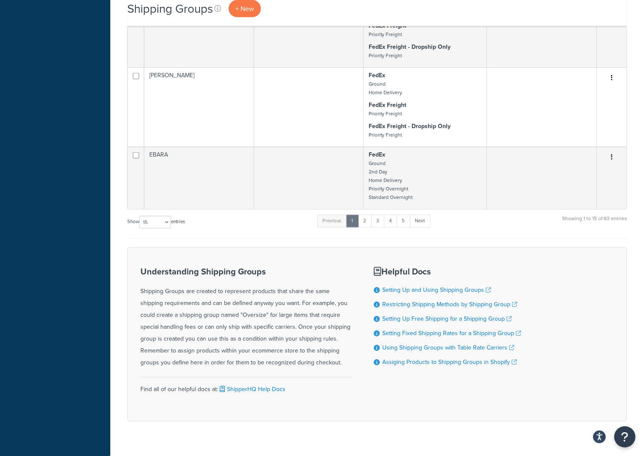
scroll to position [607, 0]
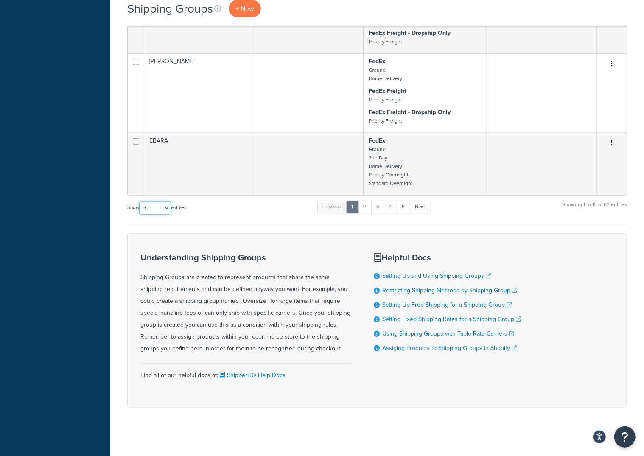
select select "100"
click option "100" at bounding box center [0, 0] width 0 height 0
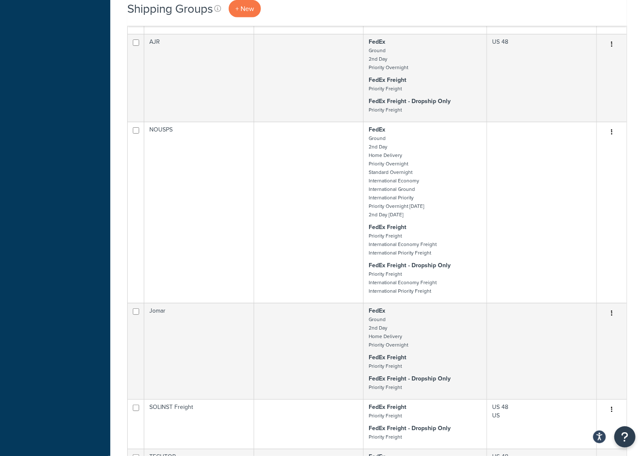
scroll to position [2470, 0]
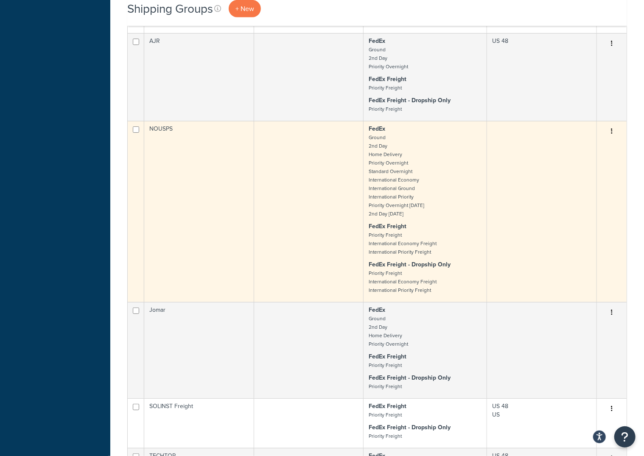
click at [163, 129] on td "NOUSPS" at bounding box center [199, 211] width 110 height 181
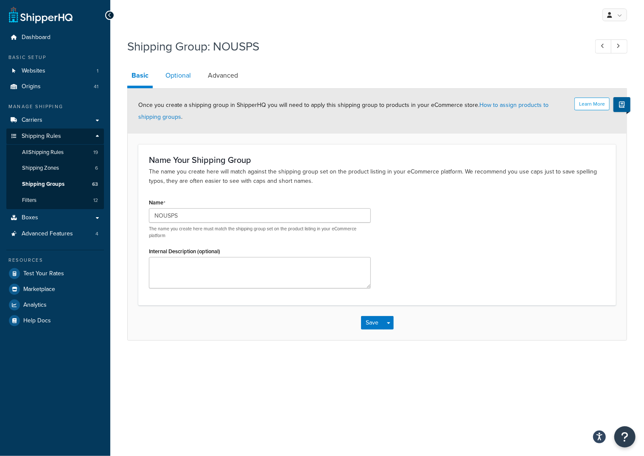
click at [178, 75] on link "Optional" at bounding box center [178, 75] width 34 height 20
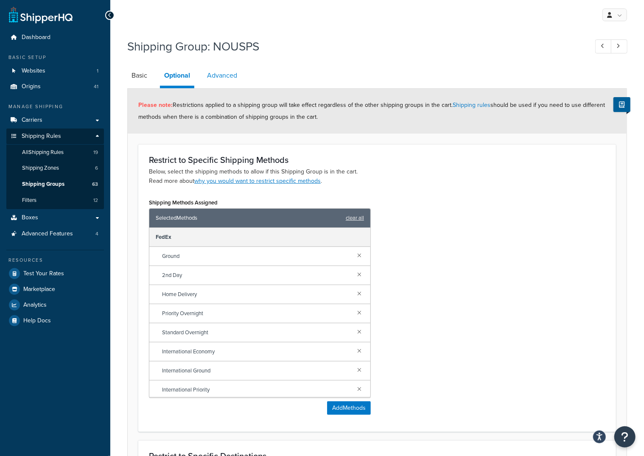
click at [232, 76] on link "Advanced" at bounding box center [222, 75] width 39 height 20
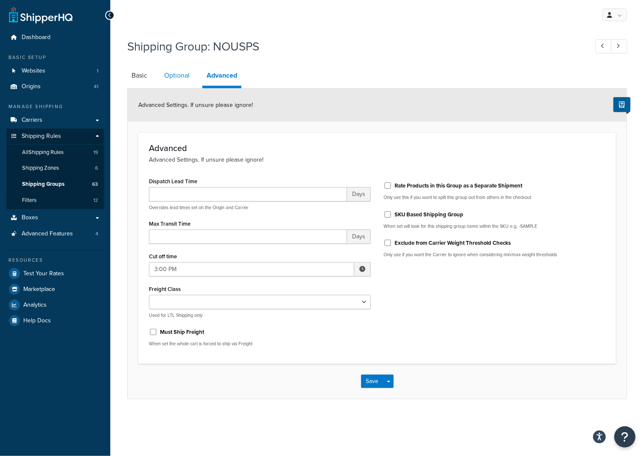
click at [173, 76] on link "Optional" at bounding box center [177, 75] width 34 height 20
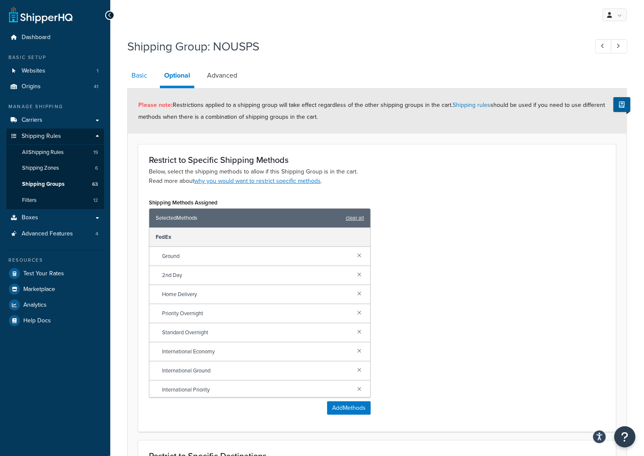
click at [140, 81] on link "Basic" at bounding box center [139, 75] width 24 height 20
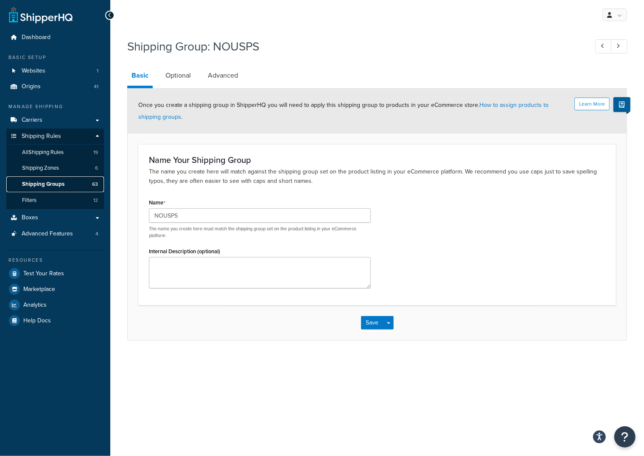
click at [59, 185] on span "Shipping Groups" at bounding box center [43, 184] width 42 height 7
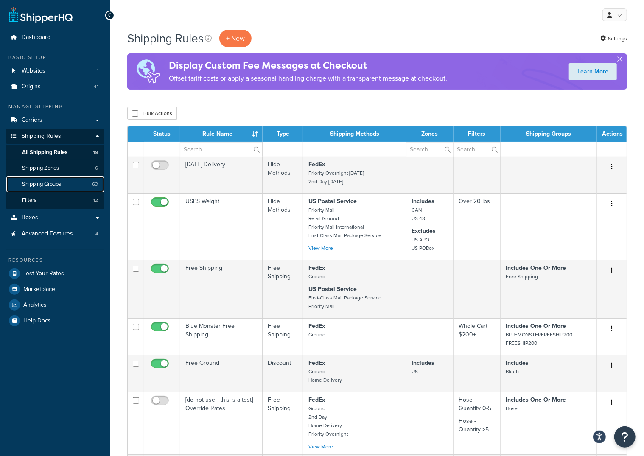
click at [56, 183] on span "Shipping Groups" at bounding box center [41, 184] width 39 height 7
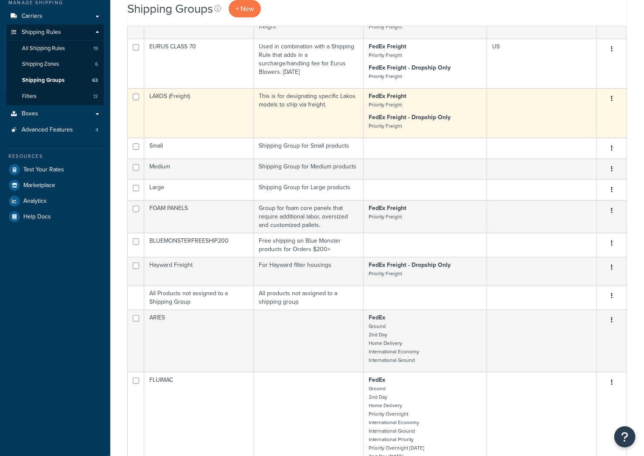
scroll to position [607, 0]
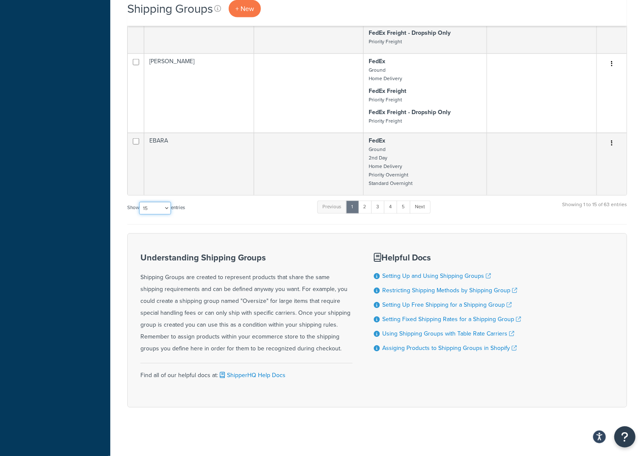
select select "100"
click option "100" at bounding box center [0, 0] width 0 height 0
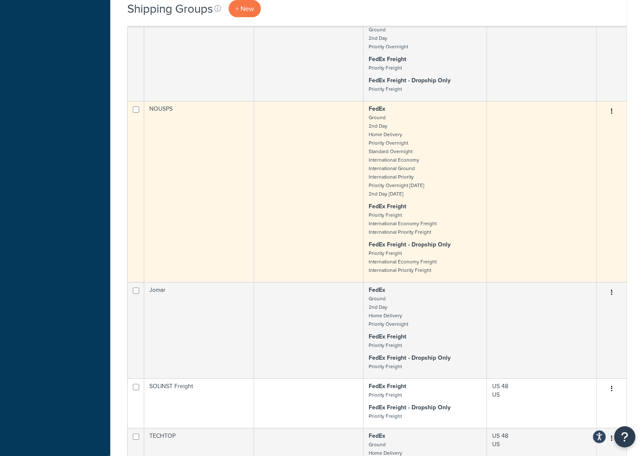
scroll to position [2491, 0]
click at [613, 108] on button "button" at bounding box center [612, 111] width 12 height 14
click at [239, 190] on td "NOUSPS" at bounding box center [199, 191] width 110 height 181
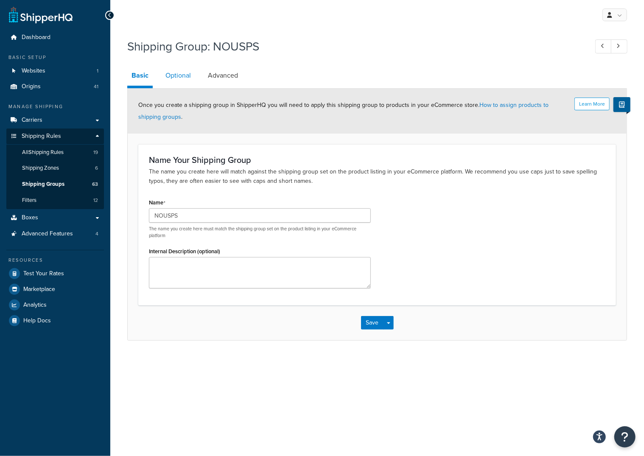
click at [181, 72] on link "Optional" at bounding box center [178, 75] width 34 height 20
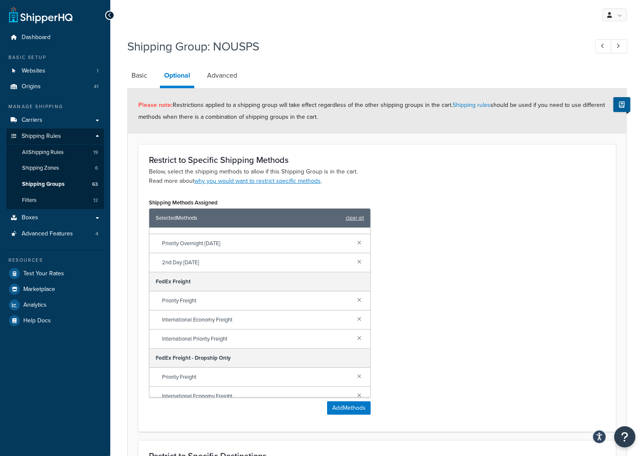
scroll to position [191, 0]
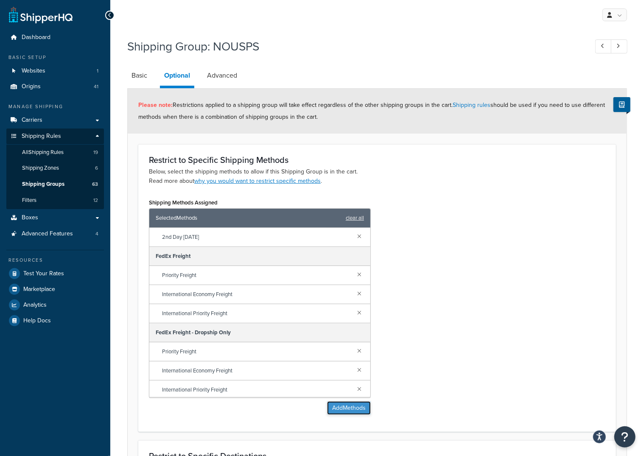
click at [342, 410] on button "Add Methods" at bounding box center [349, 408] width 44 height 14
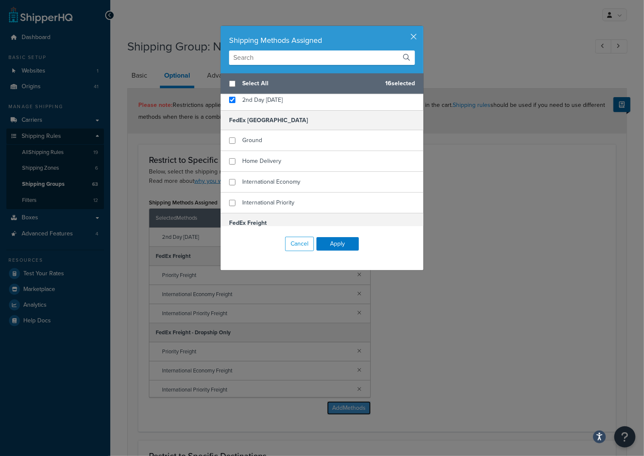
scroll to position [379, 0]
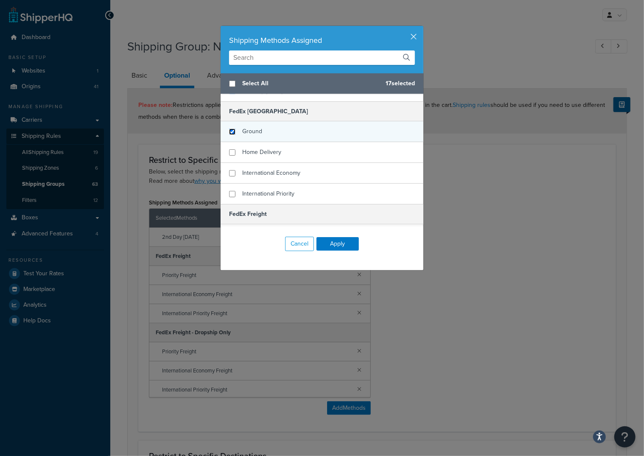
click at [235, 133] on input "checkbox" at bounding box center [232, 132] width 6 height 6
checkbox input "true"
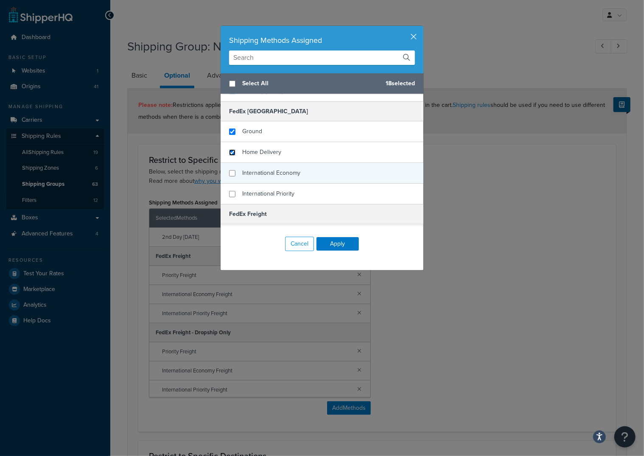
drag, startPoint x: 235, startPoint y: 154, endPoint x: 234, endPoint y: 164, distance: 10.2
click at [235, 154] on input "checkbox" at bounding box center [232, 152] width 6 height 6
checkbox input "true"
drag, startPoint x: 233, startPoint y: 173, endPoint x: 234, endPoint y: 180, distance: 6.8
click at [233, 174] on input "checkbox" at bounding box center [232, 173] width 6 height 6
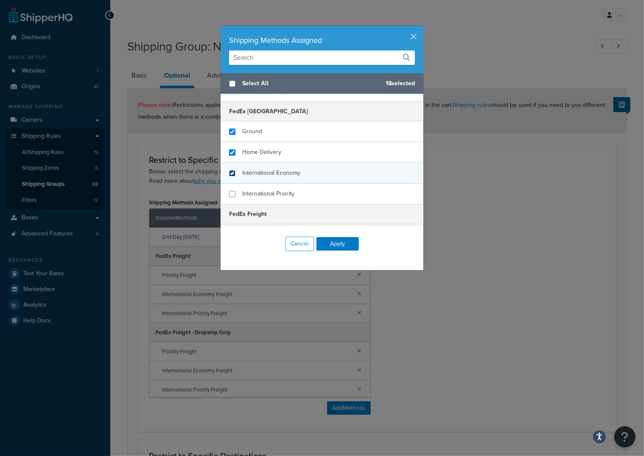
checkbox input "true"
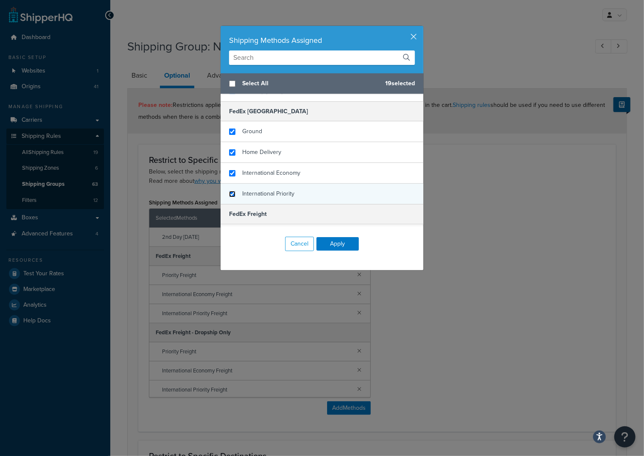
click at [234, 195] on input "checkbox" at bounding box center [232, 194] width 6 height 6
checkbox input "true"
click at [347, 244] on button "Apply" at bounding box center [338, 244] width 42 height 14
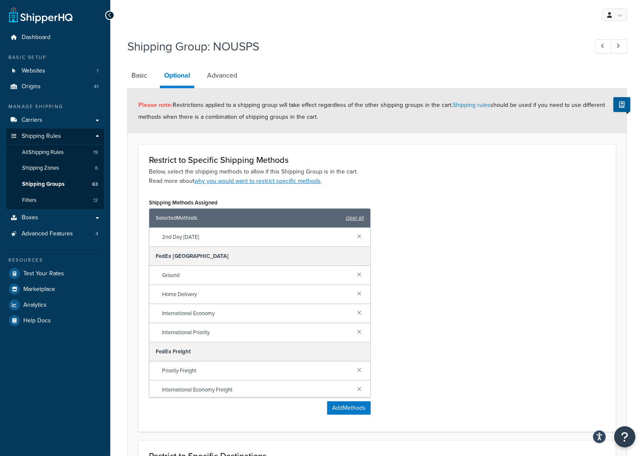
scroll to position [166, 0]
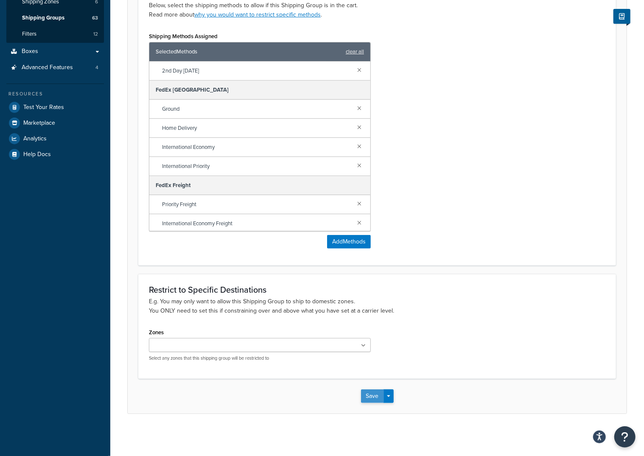
click at [369, 398] on button "Save" at bounding box center [372, 397] width 23 height 14
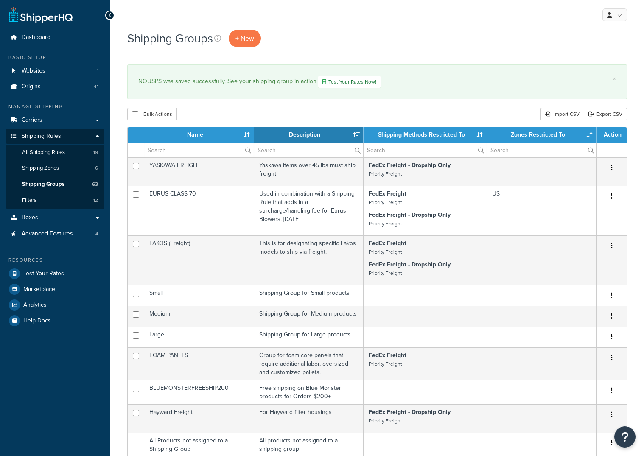
select select "15"
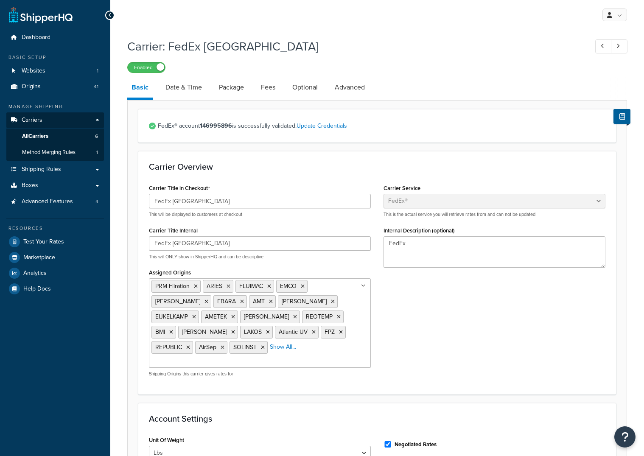
select select "fedEx"
select select "REGULAR_PICKUP"
select select "YOUR_PACKAGING"
click at [182, 79] on link "Date & Time" at bounding box center [183, 87] width 45 height 20
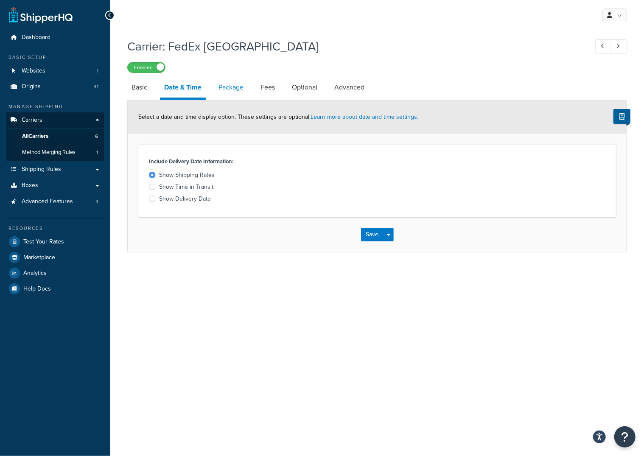
click at [230, 87] on link "Package" at bounding box center [231, 87] width 34 height 20
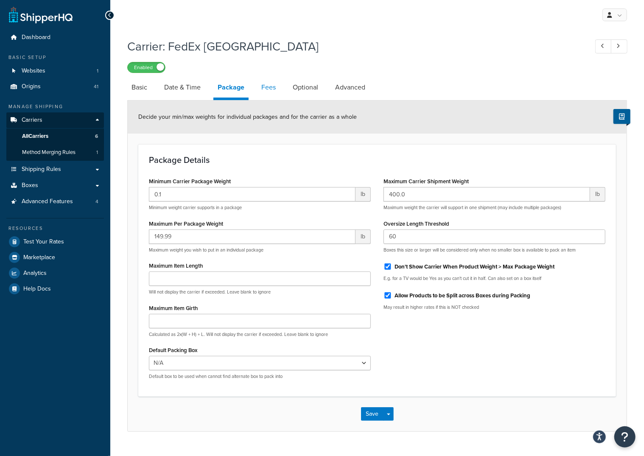
click at [266, 90] on link "Fees" at bounding box center [268, 87] width 23 height 20
select select "AFTER"
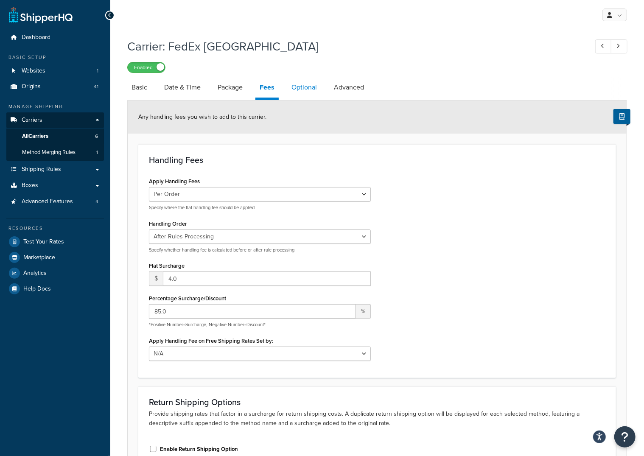
click at [305, 90] on link "Optional" at bounding box center [304, 87] width 34 height 20
select select "business"
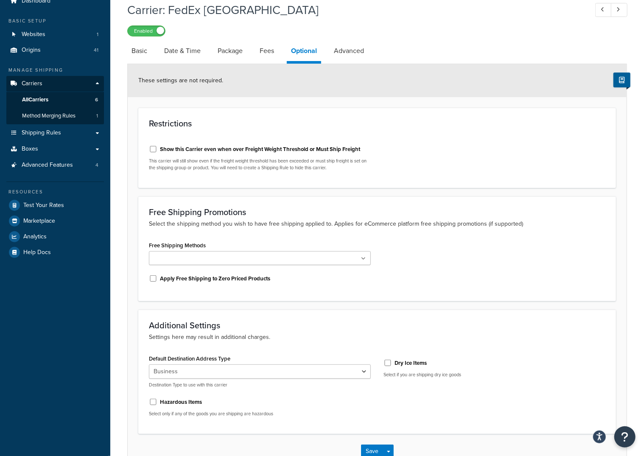
scroll to position [45, 0]
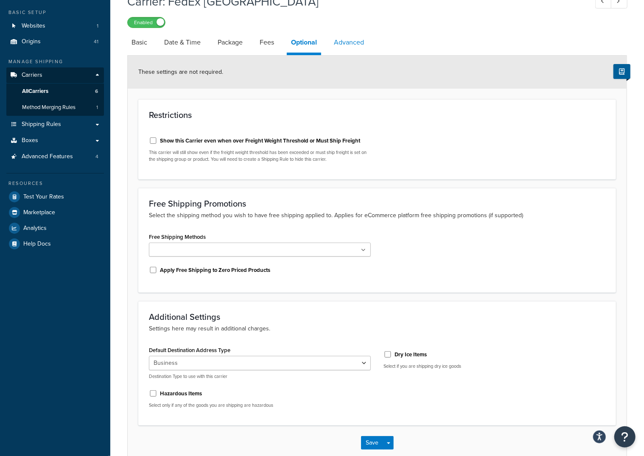
click at [355, 46] on link "Advanced" at bounding box center [349, 42] width 39 height 20
select select "false"
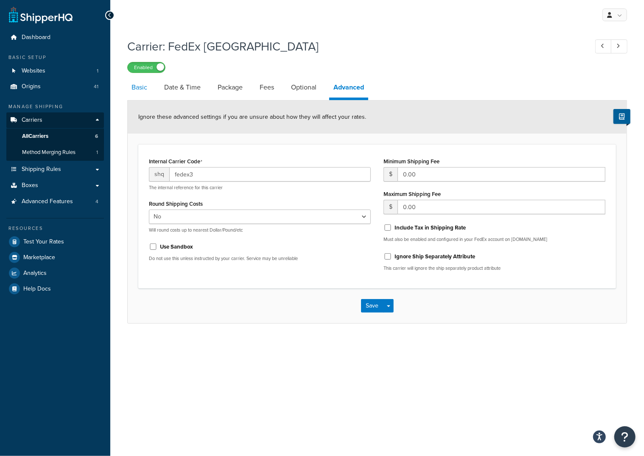
click at [135, 86] on link "Basic" at bounding box center [139, 87] width 24 height 20
select select "fedEx"
select select "REGULAR_PICKUP"
select select "YOUR_PACKAGING"
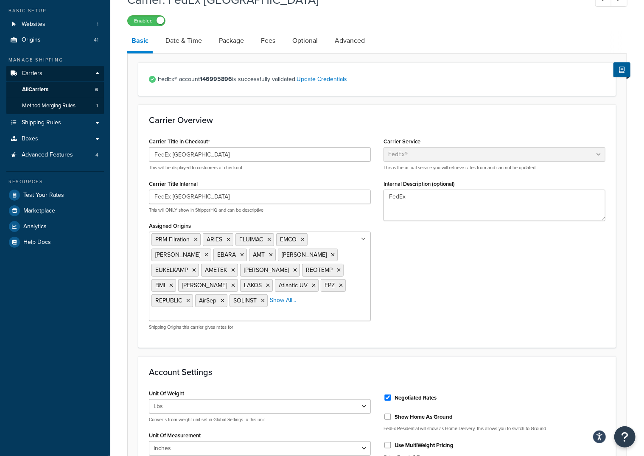
scroll to position [48, 0]
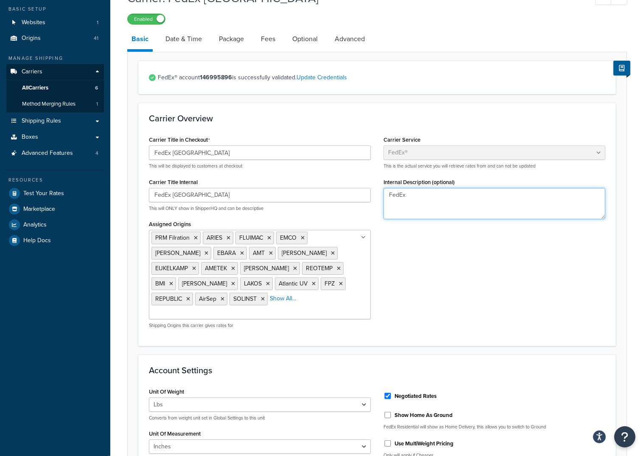
click at [503, 204] on textarea "FedEx" at bounding box center [495, 203] width 222 height 31
click at [511, 202] on textarea "This carrier was created to remove the estimated delivery date for orders shipp…" at bounding box center [495, 203] width 222 height 31
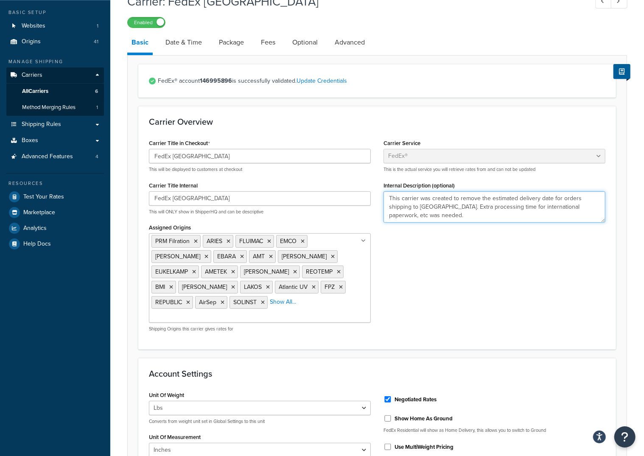
scroll to position [0, 0]
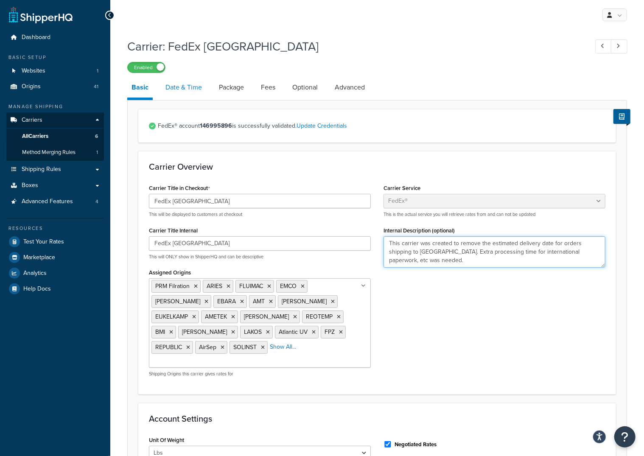
type textarea "This carrier was created to remove the estimated delivery date for orders shipp…"
click at [190, 92] on link "Date & Time" at bounding box center [183, 87] width 45 height 20
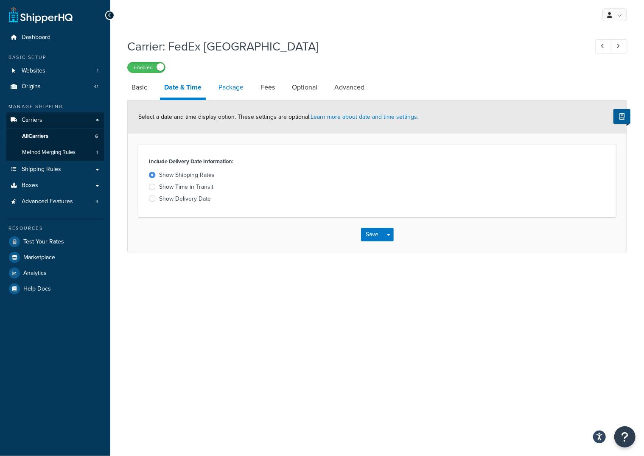
click at [236, 88] on link "Package" at bounding box center [231, 87] width 34 height 20
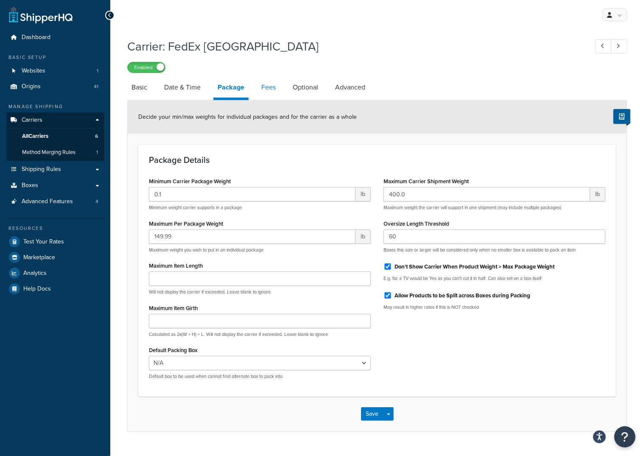
click at [269, 88] on link "Fees" at bounding box center [268, 87] width 23 height 20
select select "AFTER"
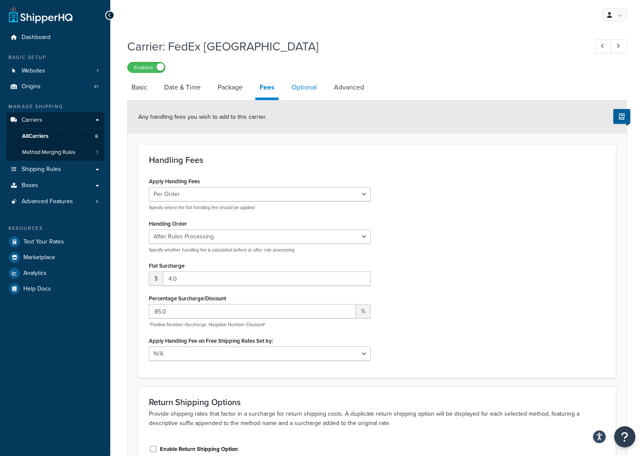
click at [300, 92] on link "Optional" at bounding box center [304, 87] width 34 height 20
select select "business"
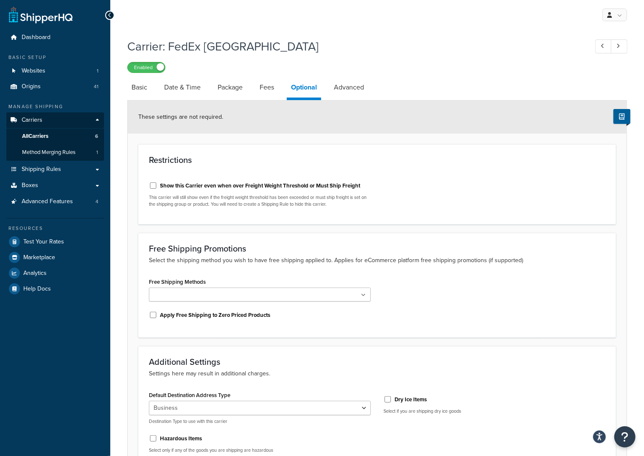
drag, startPoint x: 351, startPoint y: 88, endPoint x: 384, endPoint y: 97, distance: 33.5
click at [351, 88] on link "Advanced" at bounding box center [349, 87] width 39 height 20
select select "false"
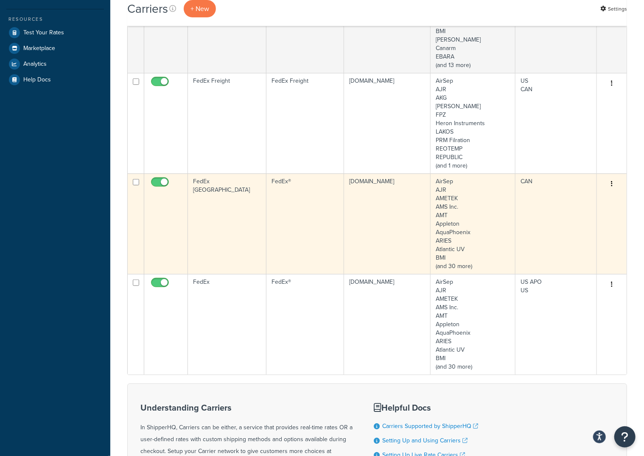
scroll to position [237, 0]
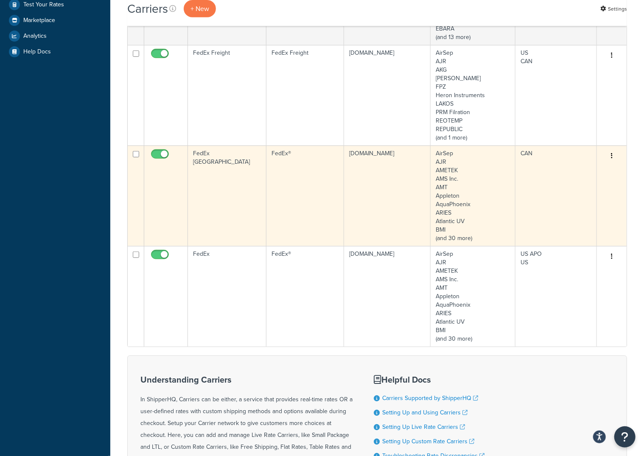
click at [244, 299] on td "FedEx" at bounding box center [227, 296] width 79 height 101
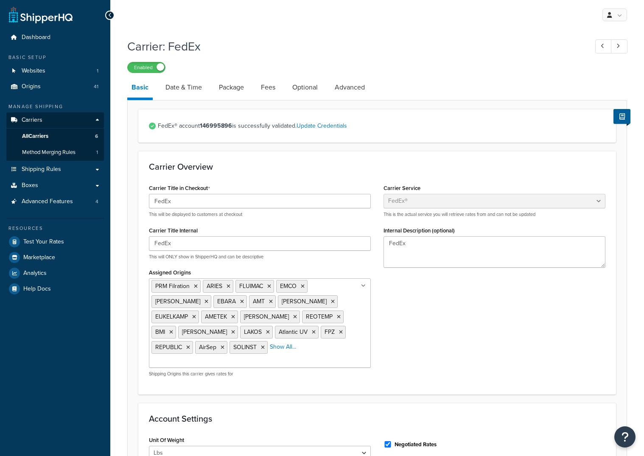
select select "fedEx"
select select "REGULAR_PICKUP"
select select "YOUR_PACKAGING"
click at [245, 114] on div "FedEx® account 146995896 is successfully validated. Update Credentials" at bounding box center [377, 126] width 478 height 34
click at [271, 85] on link "Fees" at bounding box center [268, 87] width 23 height 20
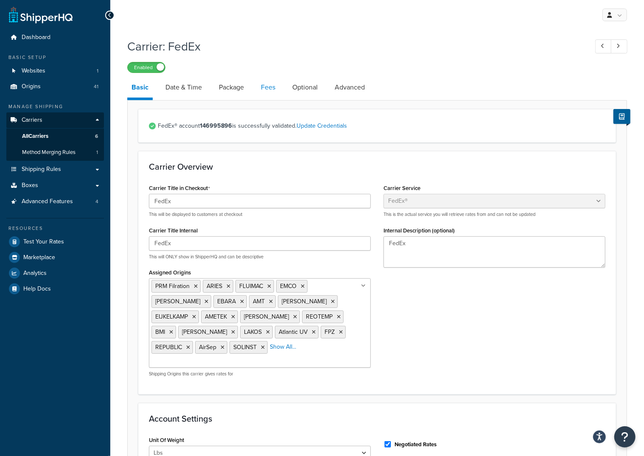
select select "AFTER"
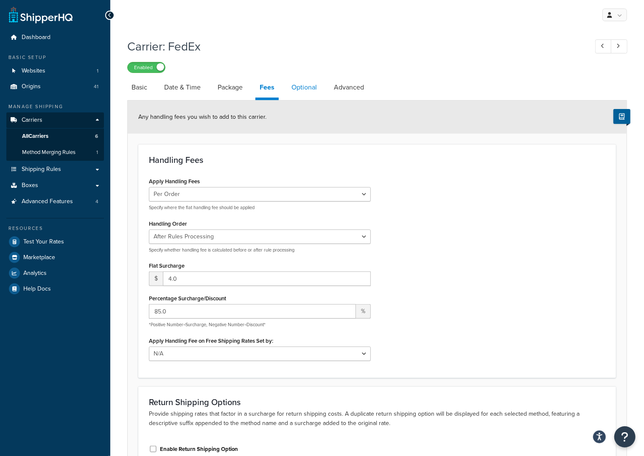
click at [305, 89] on link "Optional" at bounding box center [304, 87] width 34 height 20
select select "business"
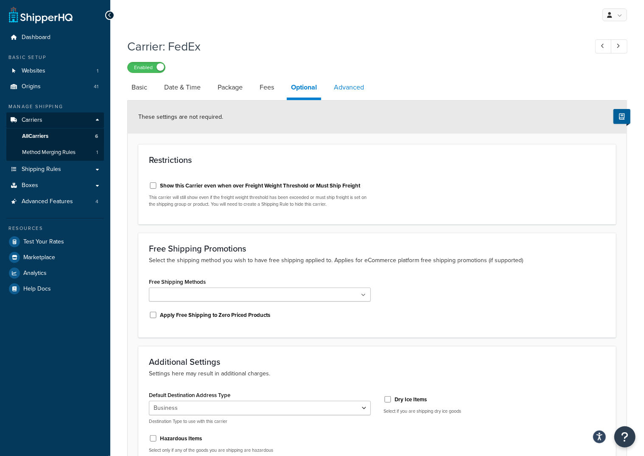
click at [359, 90] on link "Advanced" at bounding box center [349, 87] width 39 height 20
select select "false"
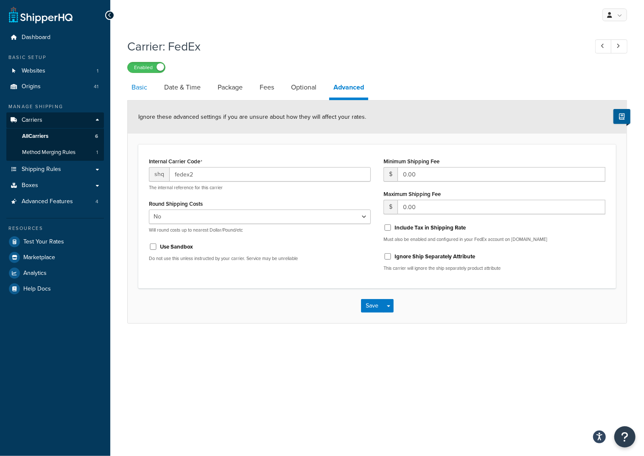
click at [150, 91] on link "Basic" at bounding box center [139, 87] width 24 height 20
select select "fedEx"
select select "REGULAR_PICKUP"
select select "YOUR_PACKAGING"
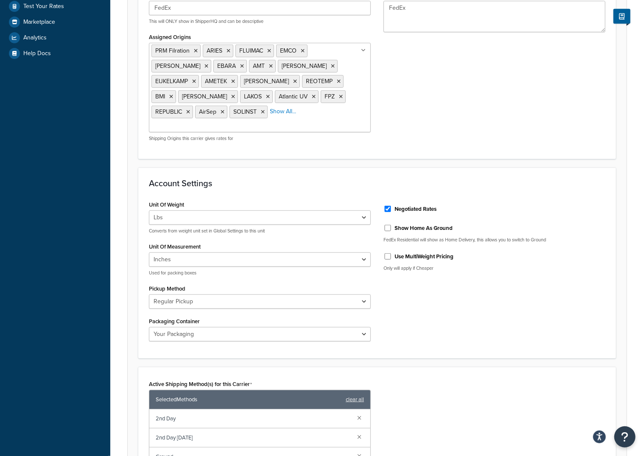
scroll to position [62, 0]
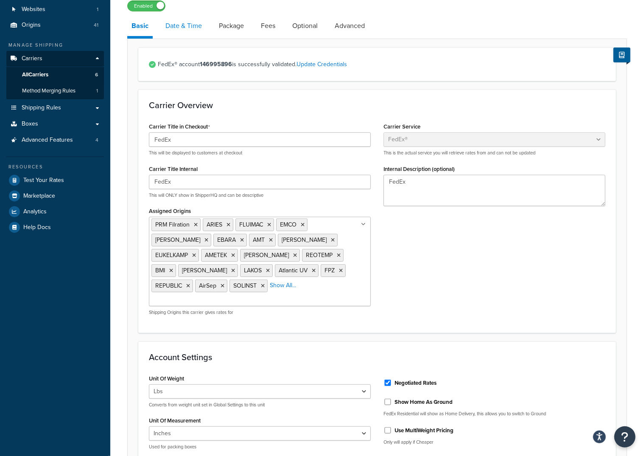
click at [188, 32] on link "Date & Time" at bounding box center [183, 26] width 45 height 20
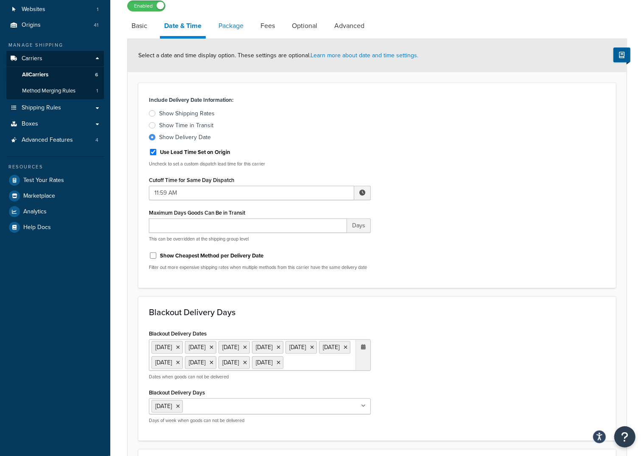
click at [239, 27] on link "Package" at bounding box center [231, 26] width 34 height 20
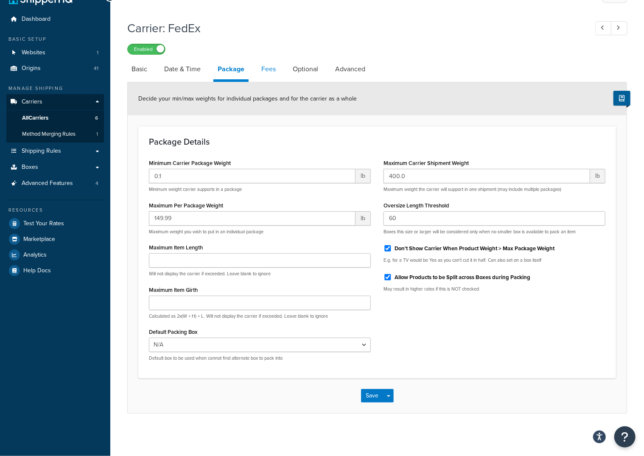
click at [271, 71] on link "Fees" at bounding box center [268, 69] width 23 height 20
select select "AFTER"
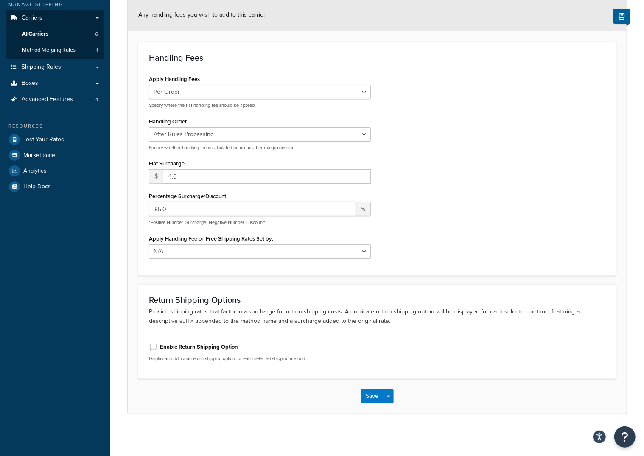
scroll to position [27, 0]
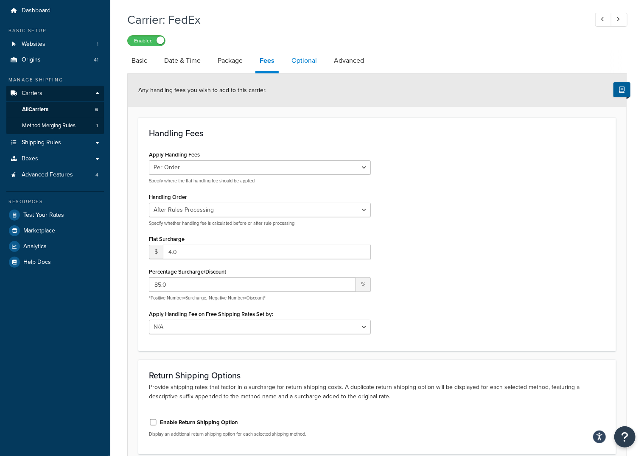
click at [298, 57] on link "Optional" at bounding box center [304, 61] width 34 height 20
select select "business"
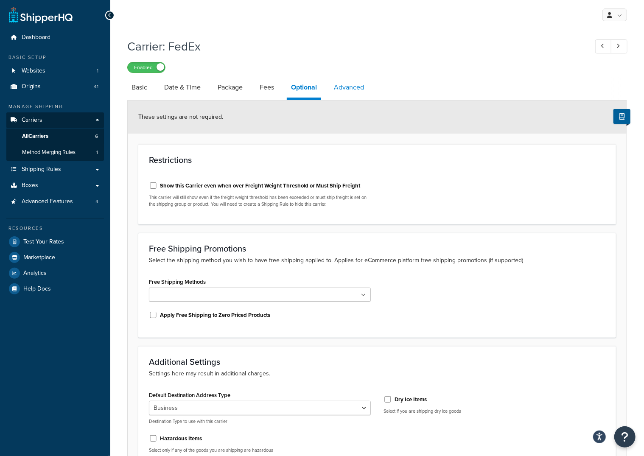
click at [356, 84] on link "Advanced" at bounding box center [349, 87] width 39 height 20
select select "false"
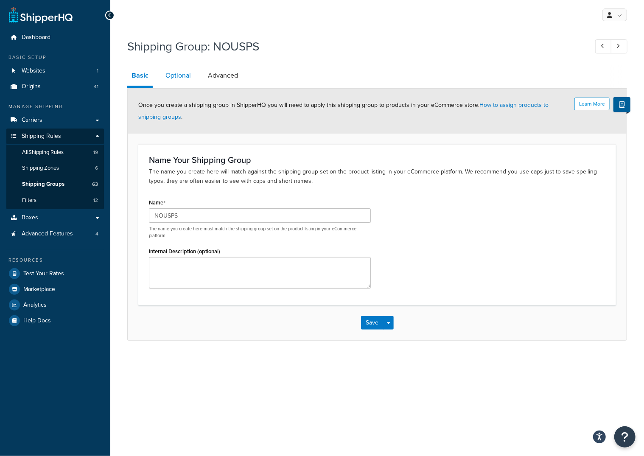
click at [190, 76] on link "Optional" at bounding box center [178, 75] width 34 height 20
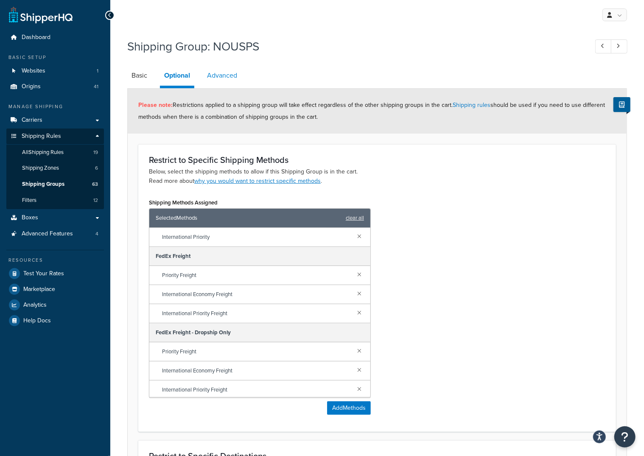
click at [219, 75] on link "Advanced" at bounding box center [222, 75] width 39 height 20
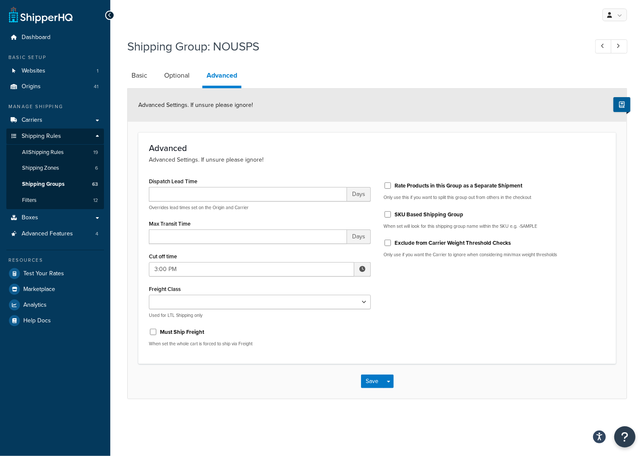
click at [550, 32] on div "My Profile Billing Global Settings Contact Us Logout Shipping Group: NOUSPS Bas…" at bounding box center [377, 228] width 534 height 456
click at [48, 273] on span "Test Your Rates" at bounding box center [43, 273] width 41 height 7
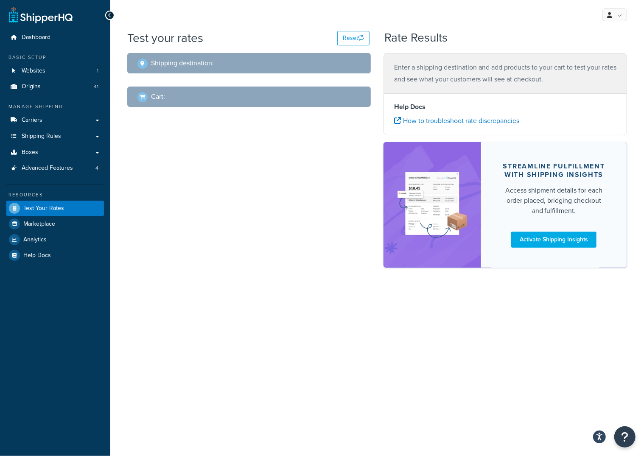
click at [203, 70] on div "Shipping destination :" at bounding box center [249, 63] width 244 height 20
click at [352, 40] on button "Reset" at bounding box center [353, 38] width 32 height 14
click at [179, 57] on div "Shipping destination :" at bounding box center [249, 63] width 244 height 20
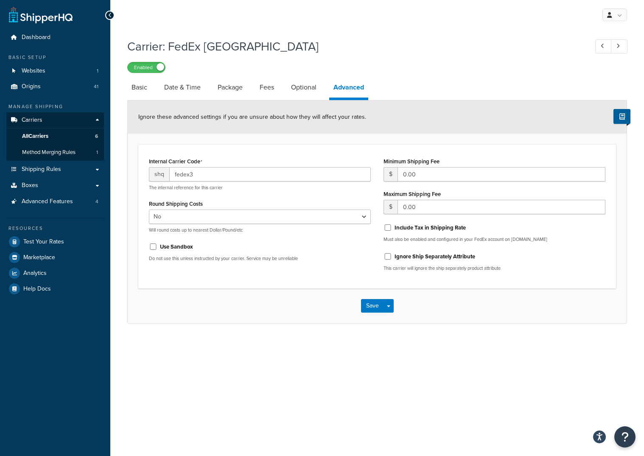
select select "false"
click at [445, 72] on div "Enabled" at bounding box center [377, 67] width 500 height 12
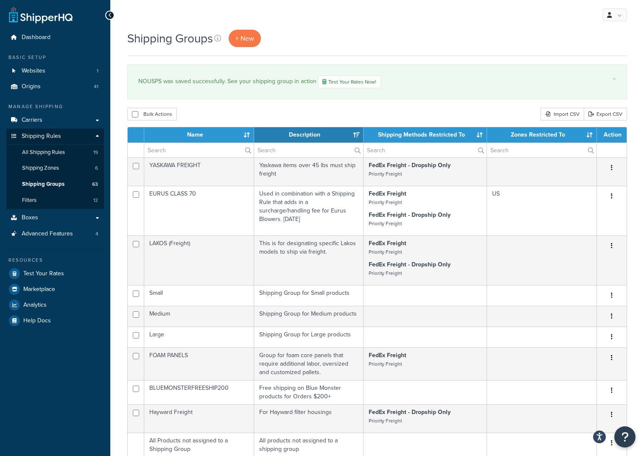
select select "15"
click at [353, 22] on div "My Profile Billing Global Settings Contact Us Logout" at bounding box center [377, 15] width 534 height 30
click at [607, 55] on div "Shipping Groups + New" at bounding box center [377, 43] width 500 height 26
click at [46, 275] on span "Test Your Rates" at bounding box center [43, 273] width 41 height 7
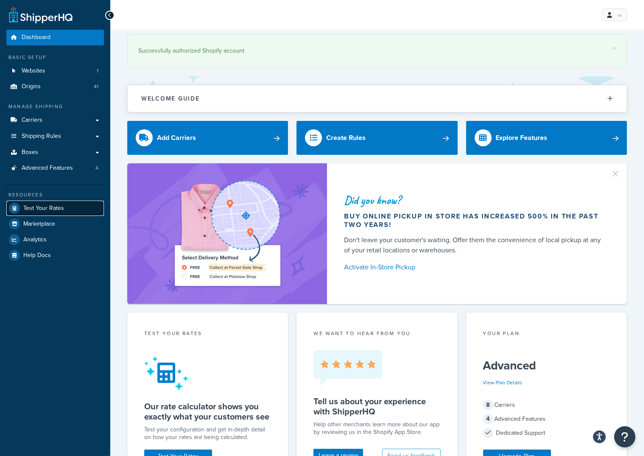
click at [50, 208] on span "Test Your Rates" at bounding box center [43, 208] width 41 height 7
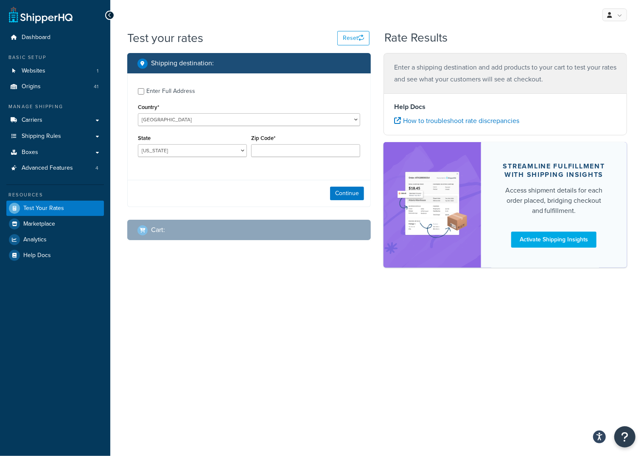
click at [177, 87] on div "Enter Full Address" at bounding box center [170, 91] width 49 height 12
click at [144, 88] on input "Enter Full Address" at bounding box center [141, 91] width 6 height 6
checkbox input "true"
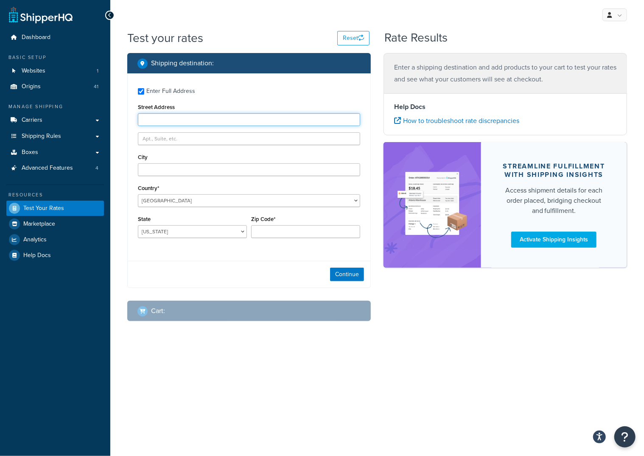
click at [198, 118] on input "Street Address" at bounding box center [249, 119] width 222 height 13
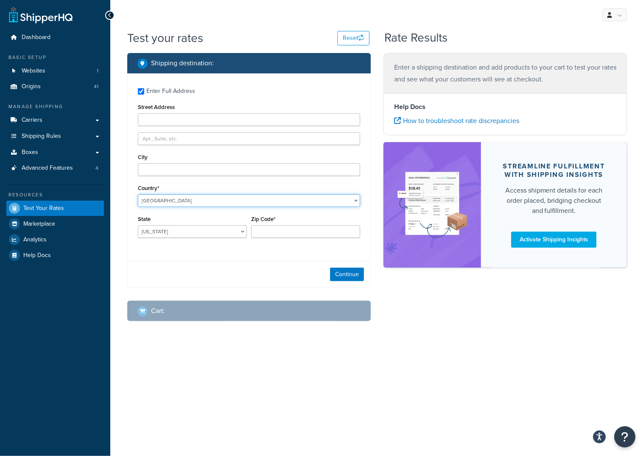
click at [138, 194] on select "United States United Kingdom Afghanistan Åland Islands Albania Algeria American…" at bounding box center [249, 200] width 222 height 13
select select "CA"
click option "Canada" at bounding box center [0, 0] width 0 height 0
click at [182, 128] on div "Enter Full Address Street Address City Country* United States United Kingdom Af…" at bounding box center [249, 163] width 243 height 181
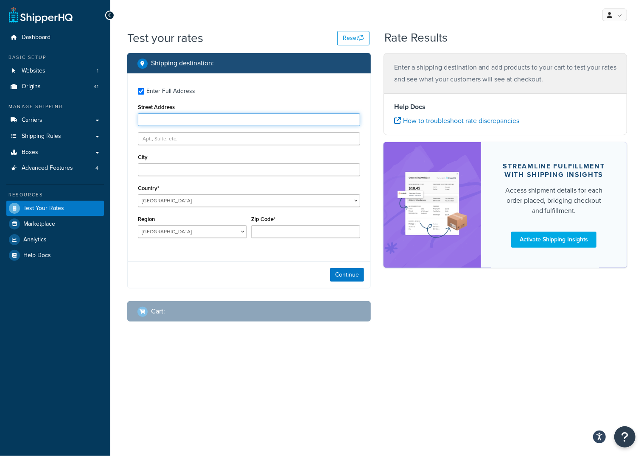
click at [178, 121] on input "Street Address" at bounding box center [249, 119] width 222 height 13
type input "7108-71 Street"
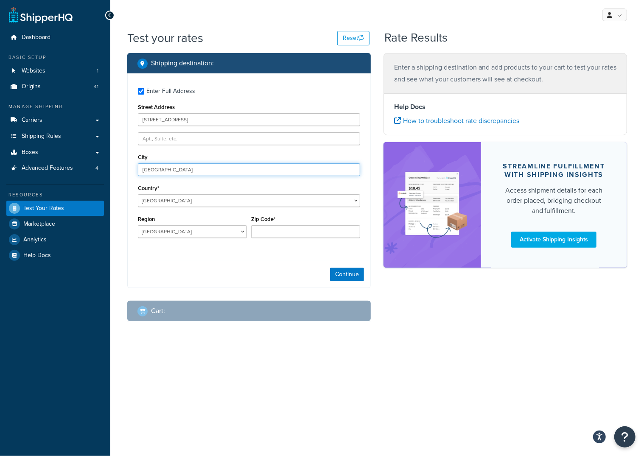
type input "Edmonton"
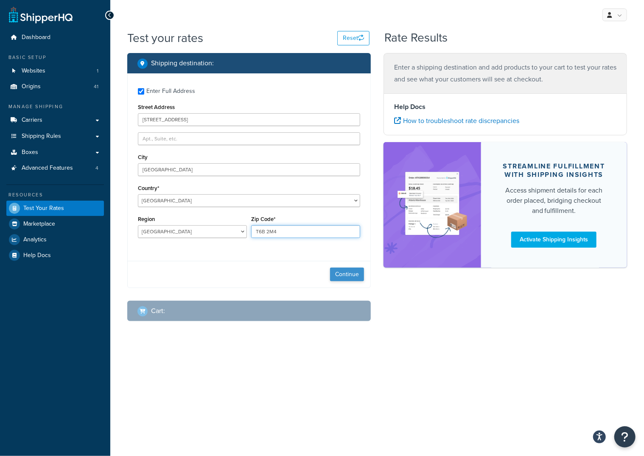
type input "T6B 2M4"
click at [351, 273] on button "Continue" at bounding box center [347, 275] width 34 height 14
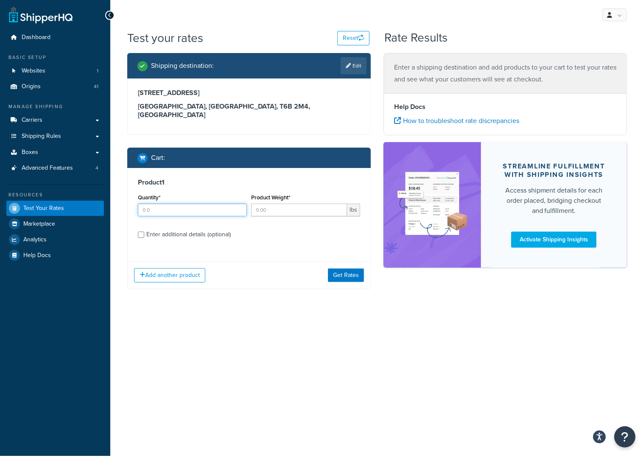
click at [181, 205] on input "Quantity*" at bounding box center [192, 210] width 109 height 13
type input "1"
click at [275, 204] on input "Product Weight*" at bounding box center [299, 210] width 96 height 13
type input "14"
click at [247, 248] on div "Product 1 Quantity* 1 Product Weight* 14 lbs Enter additional details (optional…" at bounding box center [249, 228] width 244 height 121
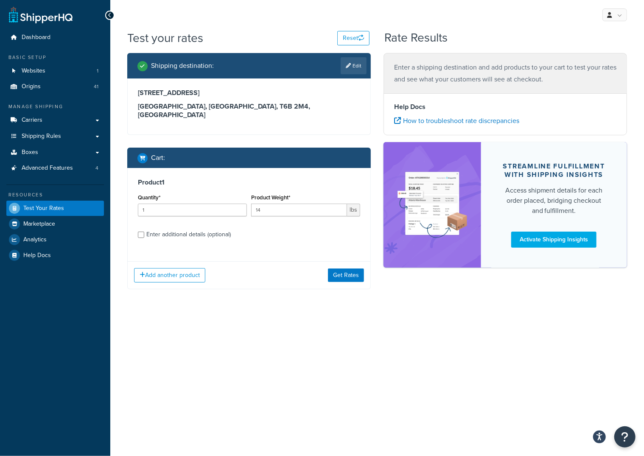
click at [219, 230] on div "Enter additional details (optional)" at bounding box center [188, 235] width 84 height 12
click at [144, 232] on input "Enter additional details (optional)" at bounding box center [141, 235] width 6 height 6
checkbox input "true"
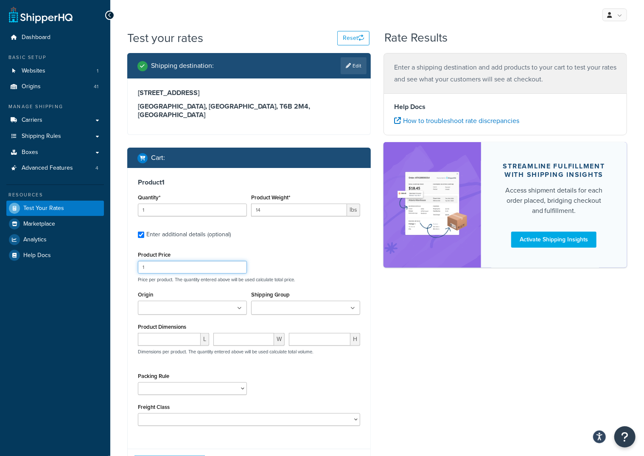
click at [159, 261] on input "1" at bounding box center [192, 267] width 109 height 13
type input "149.99"
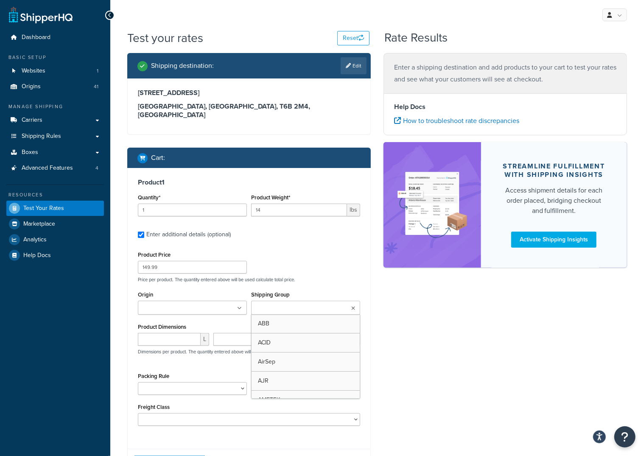
click at [298, 304] on input "Shipping Group" at bounding box center [291, 308] width 75 height 9
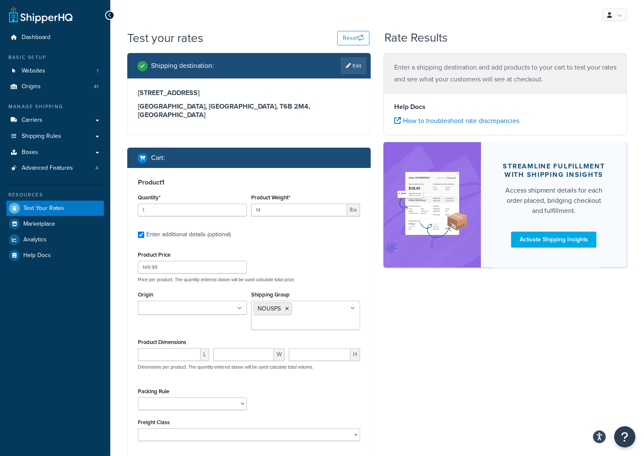
click at [442, 342] on div "Shipping destination : Edit 7108-71 Street Edmonton, Alberta, T6B 2M4 , Canada …" at bounding box center [377, 276] width 513 height 447
click at [165, 348] on input "number" at bounding box center [169, 354] width 63 height 13
type input "20"
type input "12"
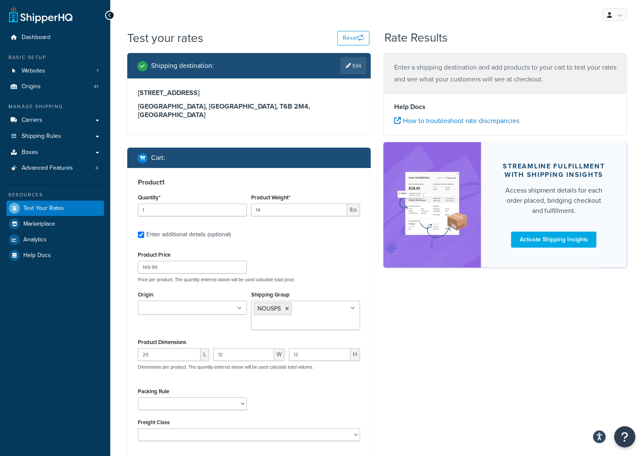
click at [360, 396] on div "Packing Rule" at bounding box center [249, 401] width 227 height 31
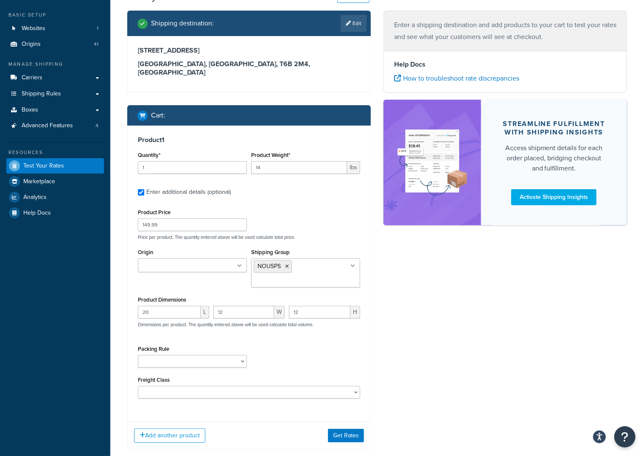
scroll to position [84, 0]
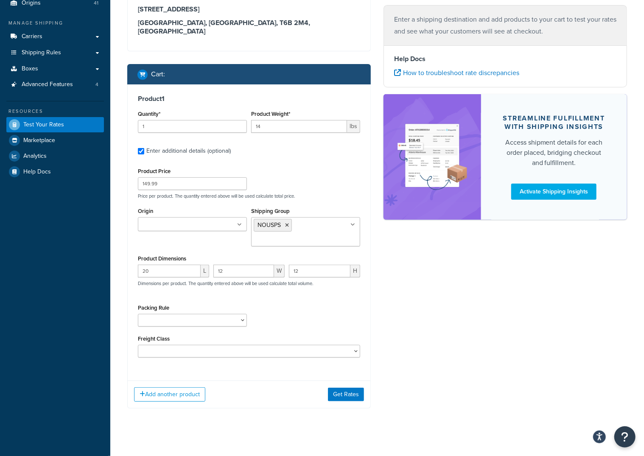
click at [434, 258] on div "Shipping destination : Edit 7108-71 Street Edmonton, Alberta, T6B 2M4 , Canada …" at bounding box center [377, 195] width 513 height 452
click at [351, 388] on button "Get Rates" at bounding box center [346, 395] width 36 height 14
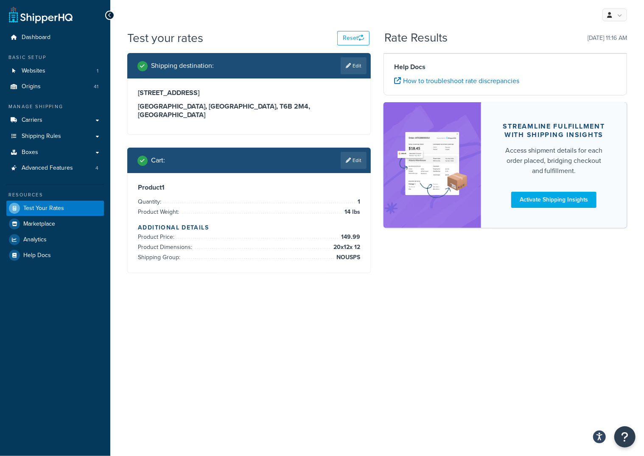
scroll to position [0, 0]
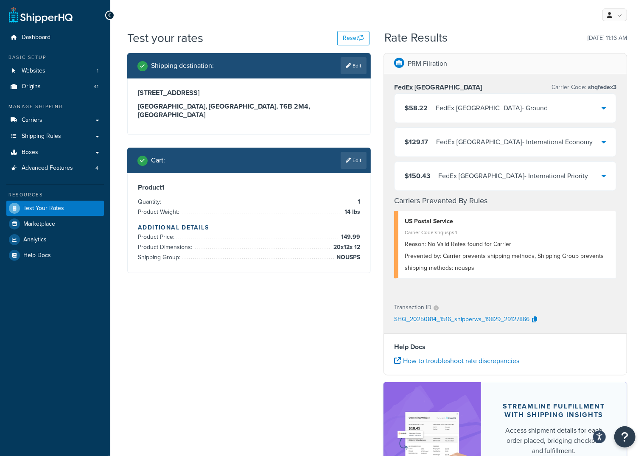
click at [551, 107] on div "$58.22 FedEx Canada - Ground" at bounding box center [506, 108] width 222 height 29
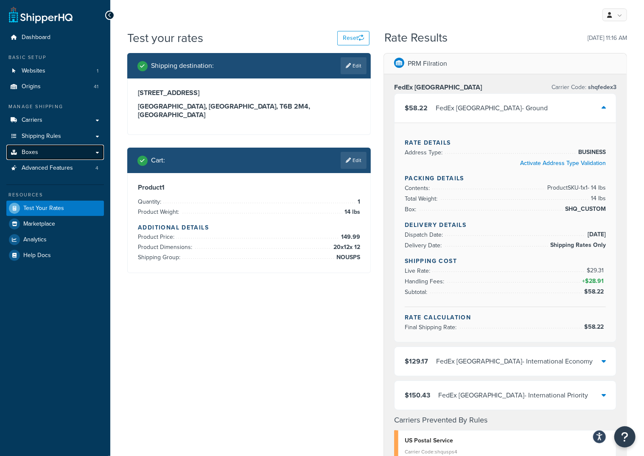
click at [101, 154] on link "Boxes" at bounding box center [55, 153] width 98 height 16
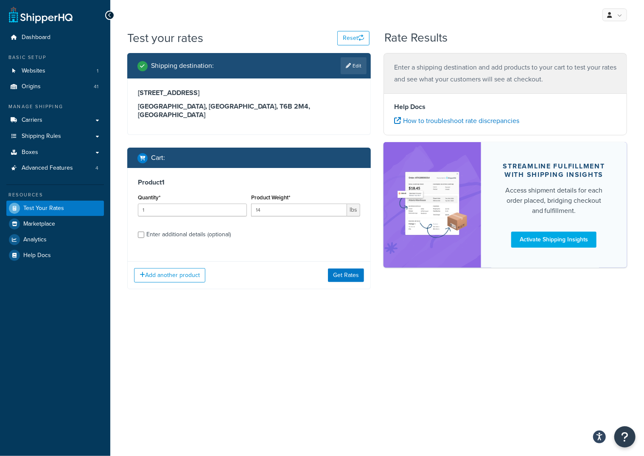
click at [173, 229] on div "Enter additional details (optional)" at bounding box center [188, 235] width 84 height 12
click at [144, 232] on input "Enter additional details (optional)" at bounding box center [141, 235] width 6 height 6
checkbox input "true"
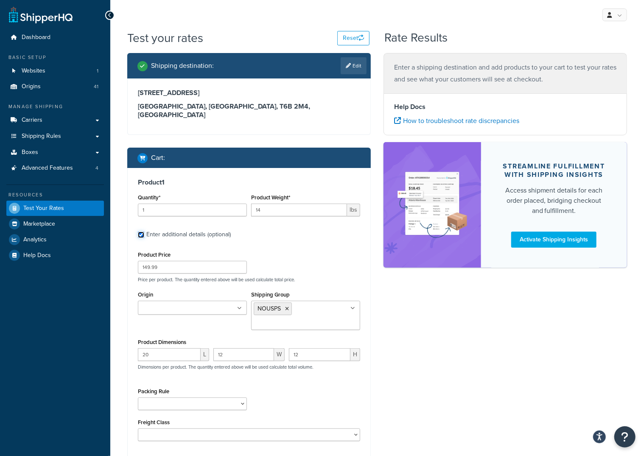
scroll to position [84, 0]
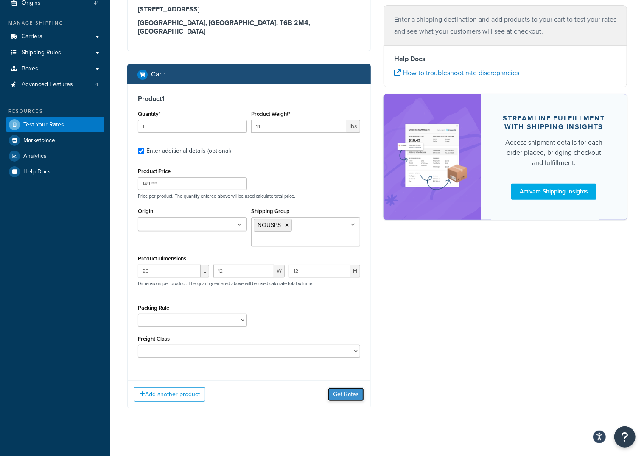
click at [354, 392] on button "Get Rates" at bounding box center [346, 395] width 36 height 14
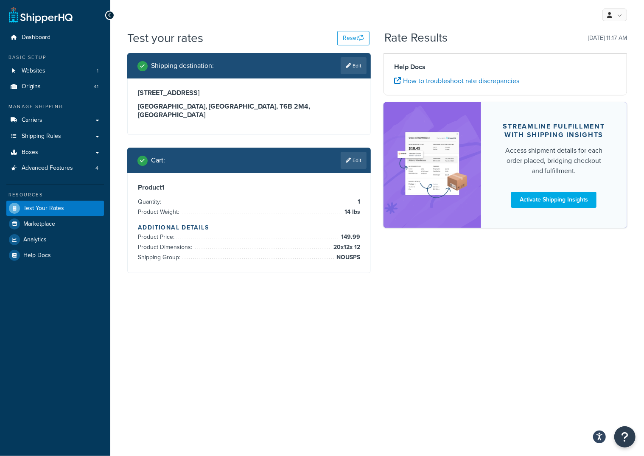
scroll to position [0, 0]
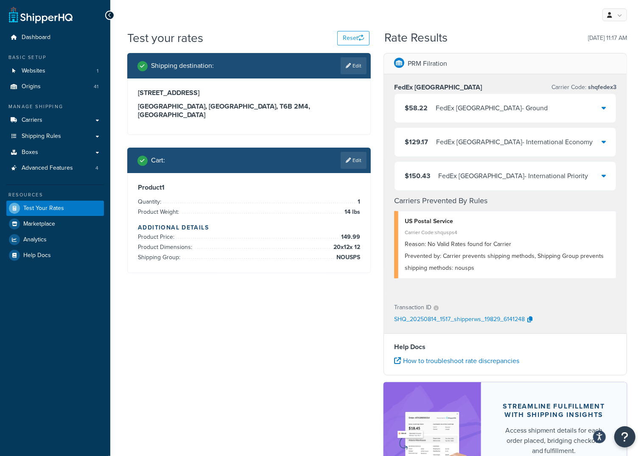
click at [556, 117] on div "$58.22 FedEx Canada - Ground" at bounding box center [506, 108] width 222 height 29
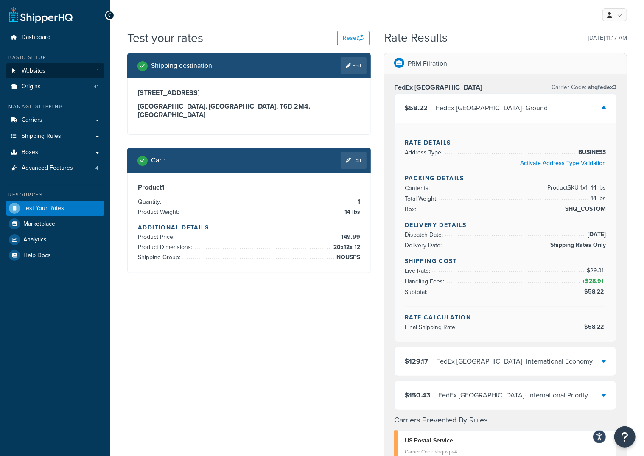
click at [546, 361] on div "FedEx Canada - International Economy" at bounding box center [514, 362] width 157 height 12
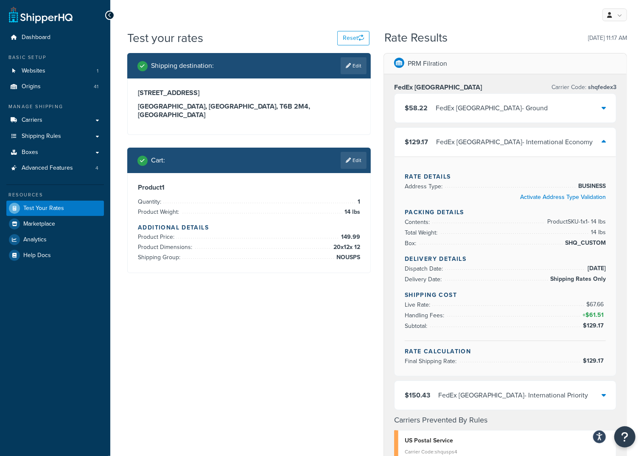
click at [513, 113] on div "$58.22 FedEx Canada - Ground" at bounding box center [506, 108] width 222 height 29
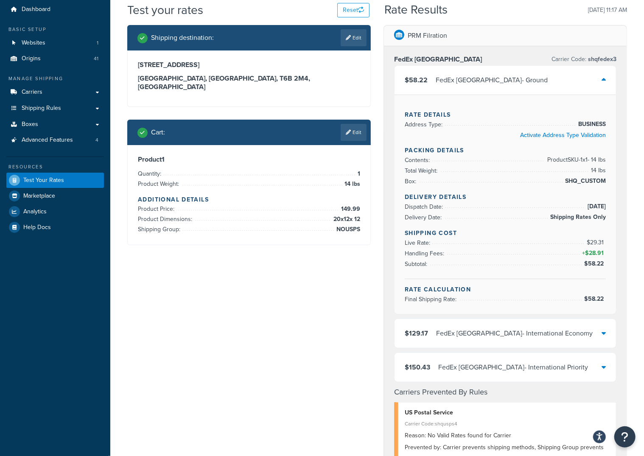
scroll to position [36, 0]
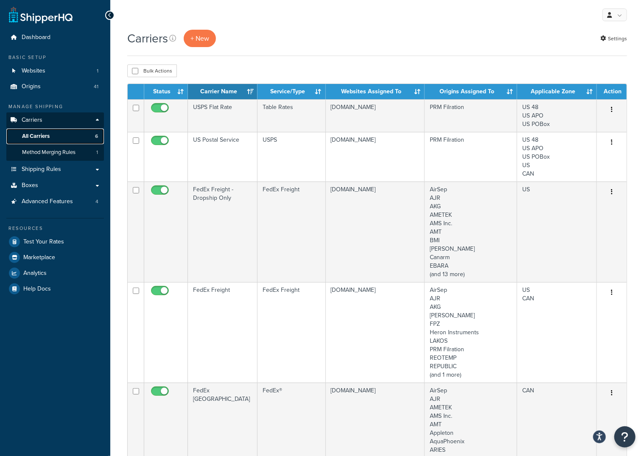
click at [44, 137] on span "All Carriers" at bounding box center [36, 136] width 28 height 7
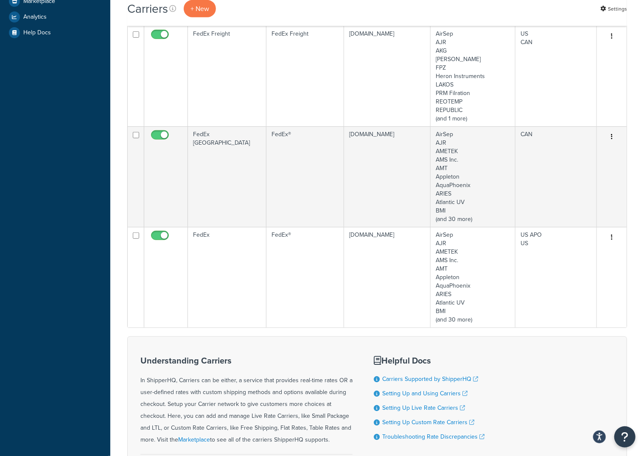
scroll to position [201, 0]
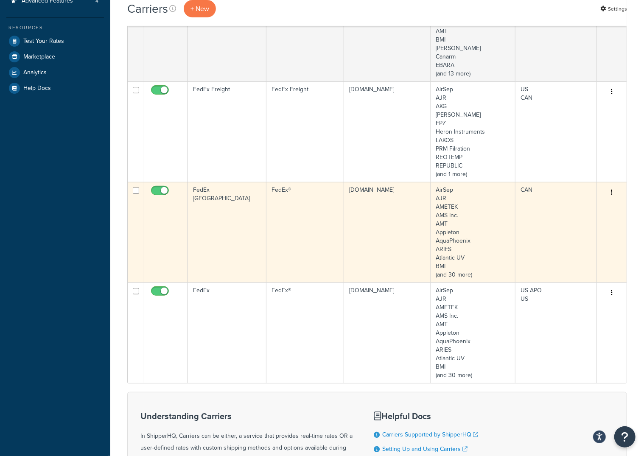
click at [267, 209] on td "FedEx®" at bounding box center [306, 232] width 78 height 101
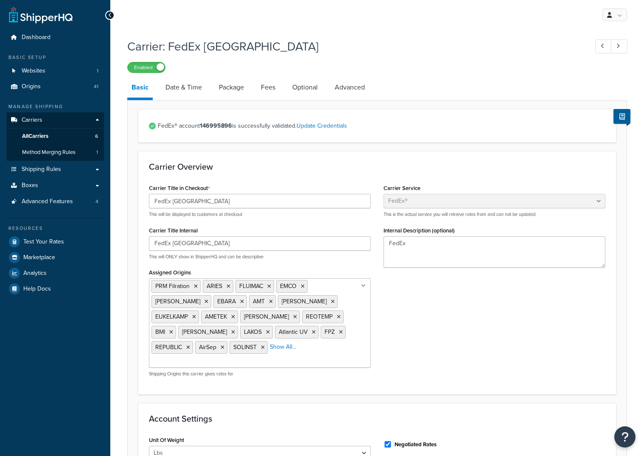
select select "fedEx"
select select "REGULAR_PICKUP"
select select "YOUR_PACKAGING"
click at [254, 86] on li "Package" at bounding box center [236, 87] width 42 height 20
click at [273, 89] on link "Fees" at bounding box center [268, 87] width 23 height 20
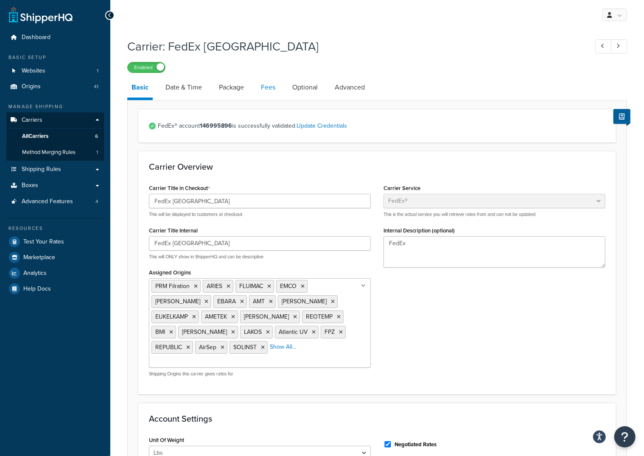
select select "AFTER"
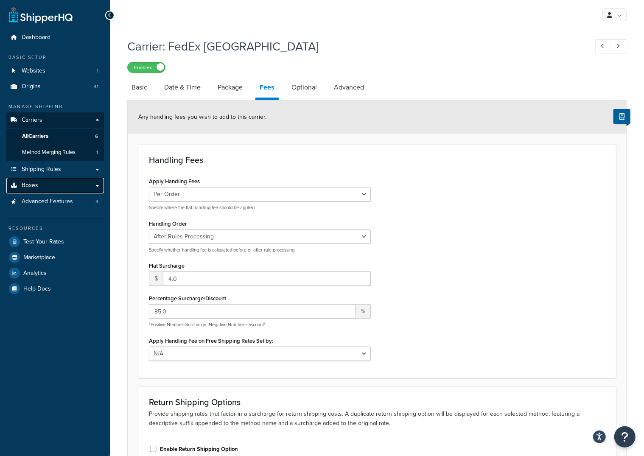
click at [44, 185] on link "Boxes" at bounding box center [55, 186] width 98 height 16
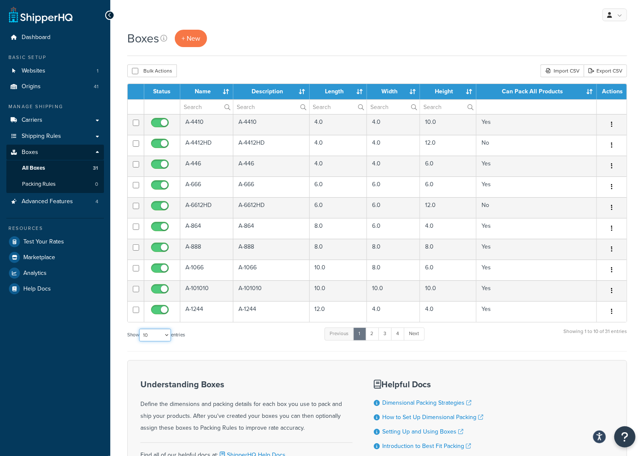
select select "1000"
click option "1000" at bounding box center [0, 0] width 0 height 0
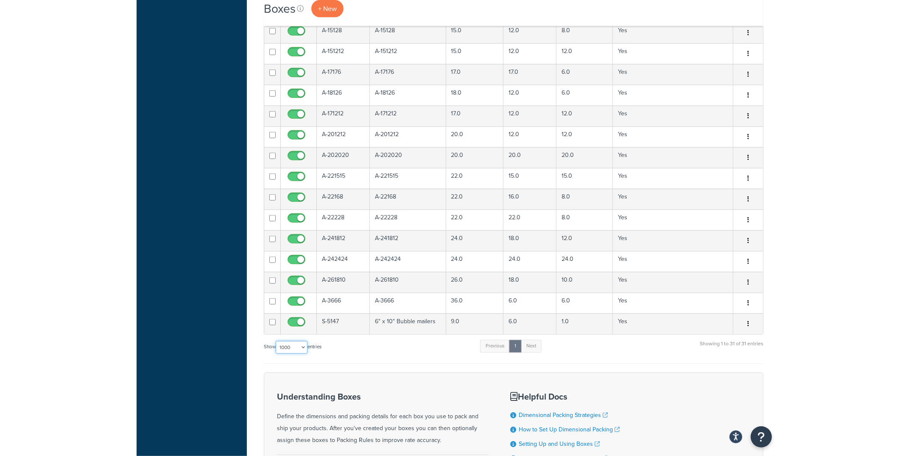
scroll to position [441, 0]
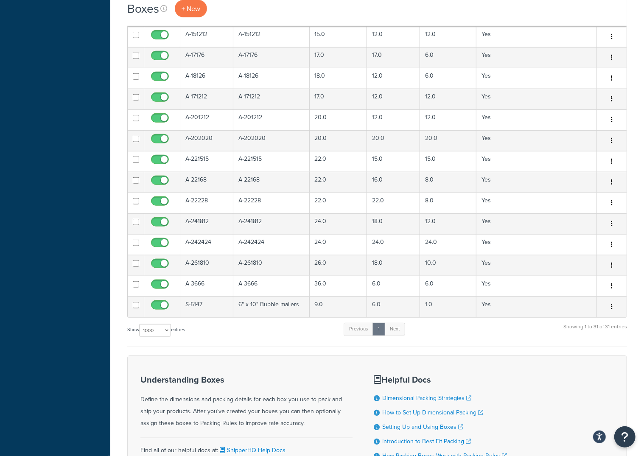
click at [639, 59] on div "Boxes + New Bulk Actions Duplicate [GEOGRAPHIC_DATA] Import CSV Export CSV Cont…" at bounding box center [377, 50] width 534 height 924
